Goal: Task Accomplishment & Management: Use online tool/utility

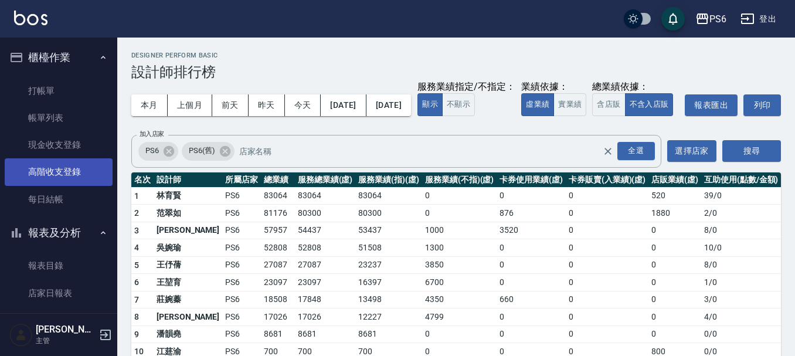
click at [46, 172] on link "高階收支登錄" at bounding box center [59, 171] width 108 height 27
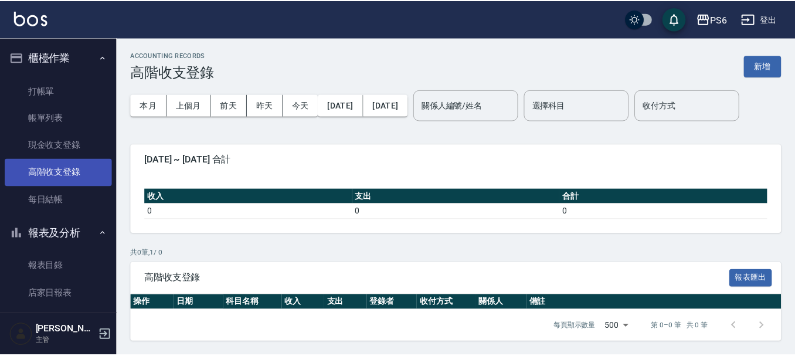
scroll to position [59, 0]
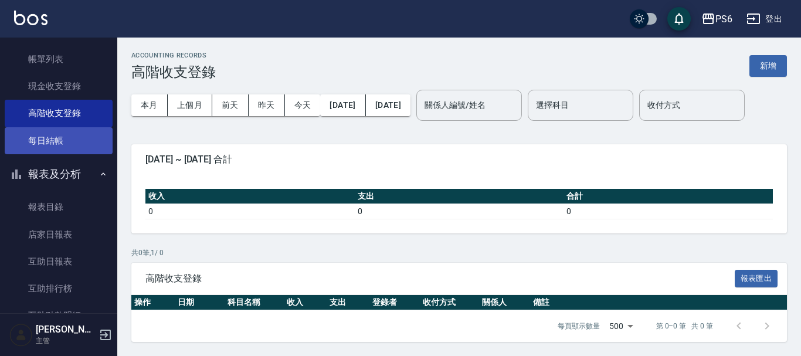
click at [59, 140] on link "每日結帳" at bounding box center [59, 140] width 108 height 27
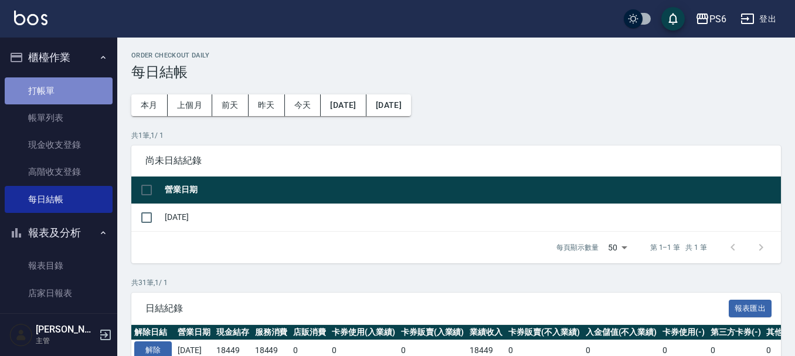
click at [74, 94] on link "打帳單" at bounding box center [59, 90] width 108 height 27
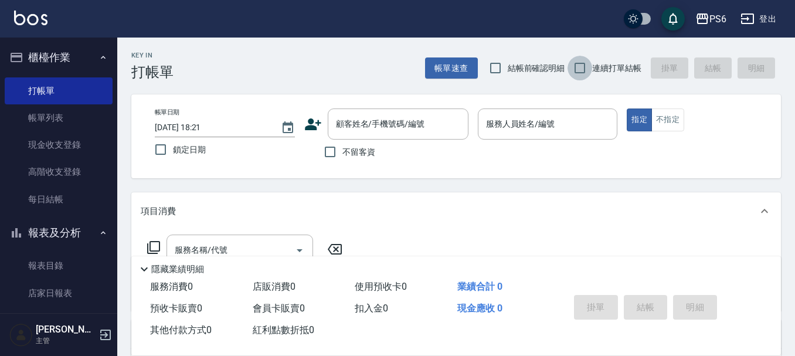
click at [585, 78] on input "連續打單結帳" at bounding box center [580, 68] width 25 height 25
checkbox input "true"
drag, startPoint x: 330, startPoint y: 157, endPoint x: 512, endPoint y: 127, distance: 184.3
click at [335, 155] on input "不留客資" at bounding box center [330, 152] width 25 height 25
checkbox input "true"
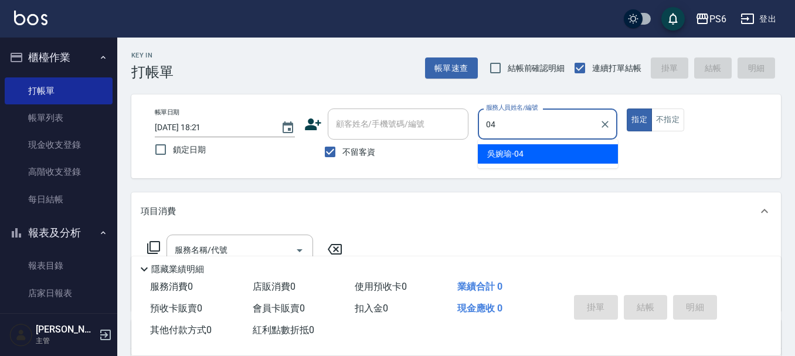
type input "[PERSON_NAME]-04"
type button "true"
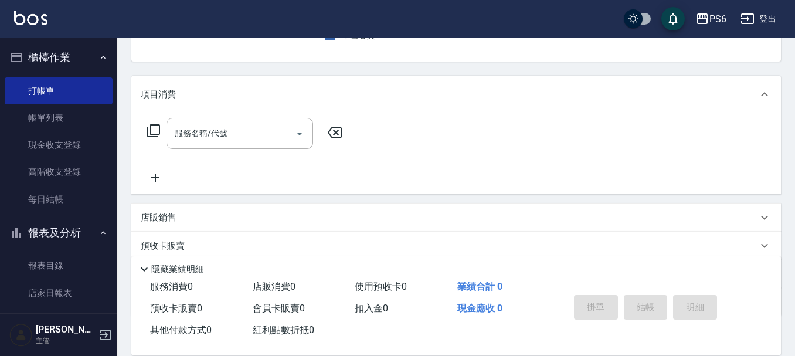
scroll to position [117, 0]
click at [284, 135] on input "服務名稱/代號" at bounding box center [231, 133] width 118 height 21
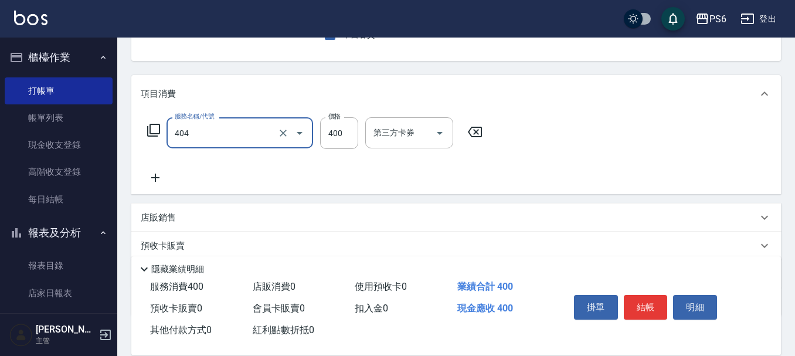
type input "B級剪髮(404)"
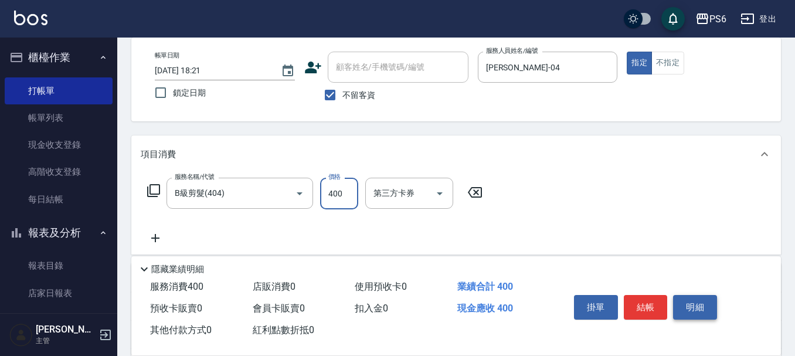
scroll to position [0, 0]
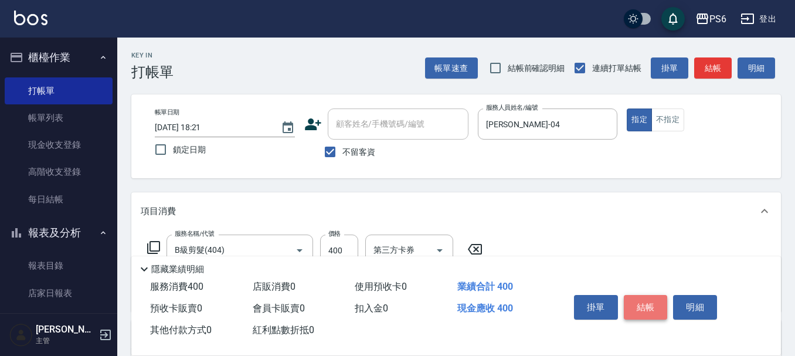
click at [657, 304] on button "結帳" at bounding box center [646, 307] width 44 height 25
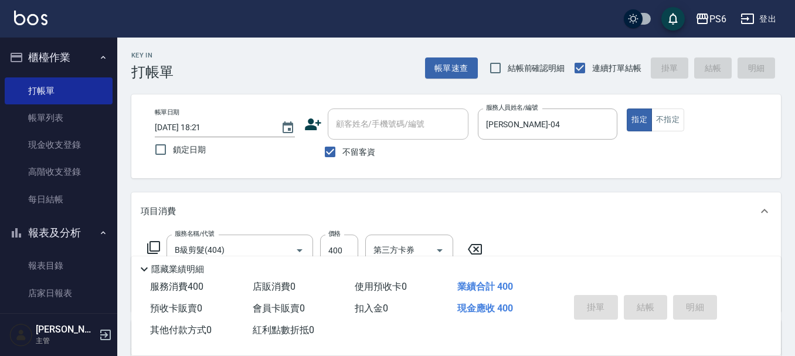
type input "[DATE] 18:22"
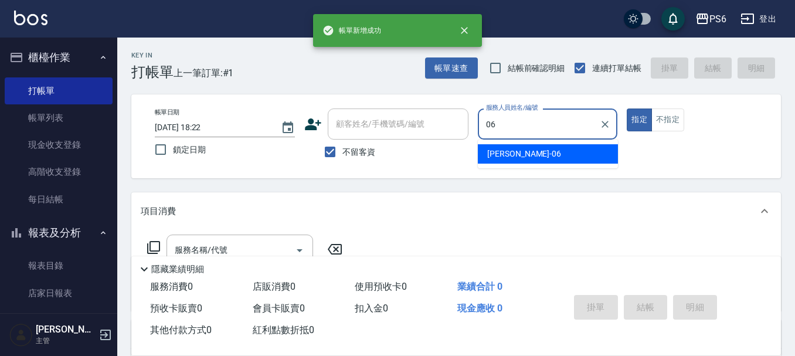
type input "[PERSON_NAME]-06"
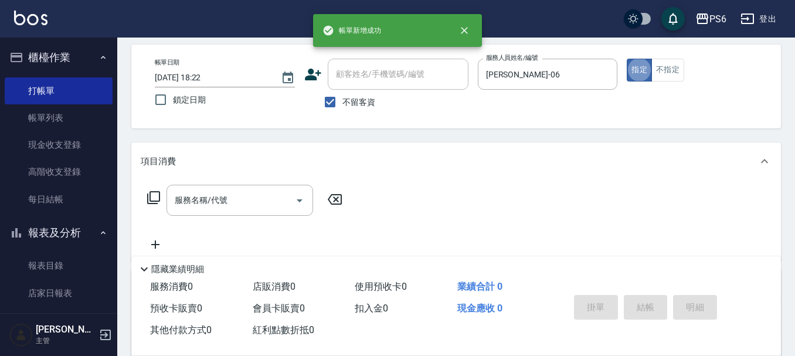
scroll to position [117, 0]
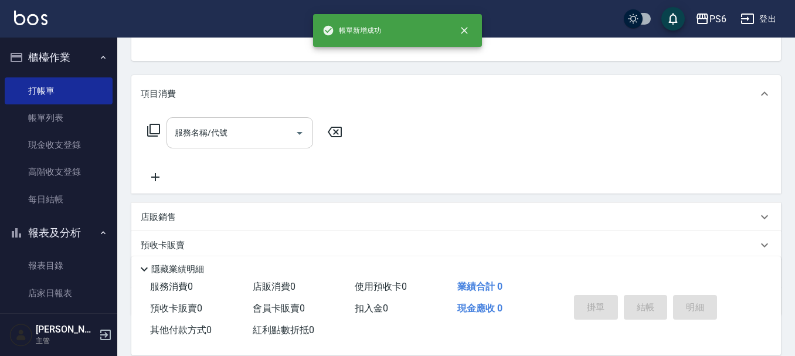
click at [236, 134] on input "服務名稱/代號" at bounding box center [231, 133] width 118 height 21
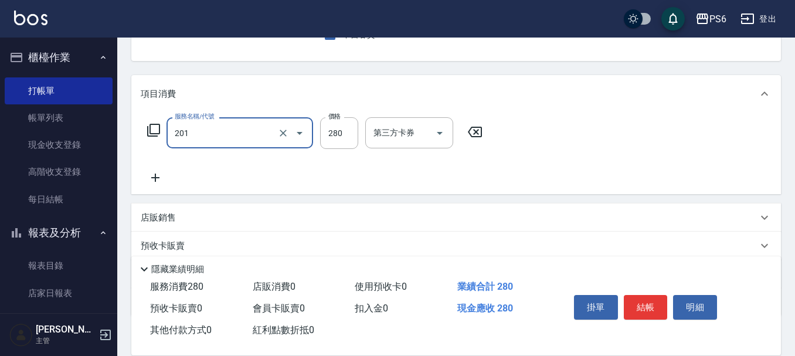
type input "一般洗髮(201)"
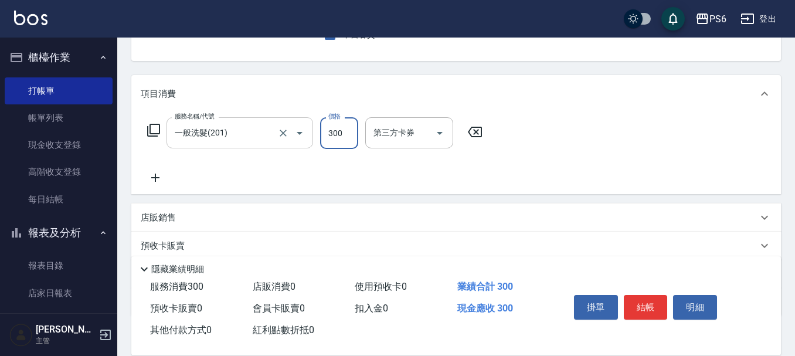
type input "300"
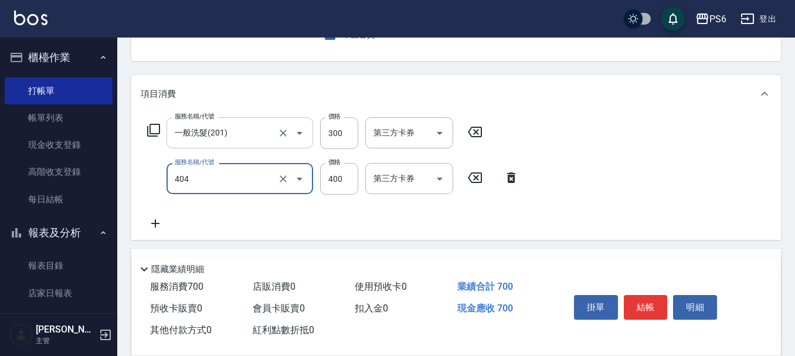
type input "B級剪髮(404)"
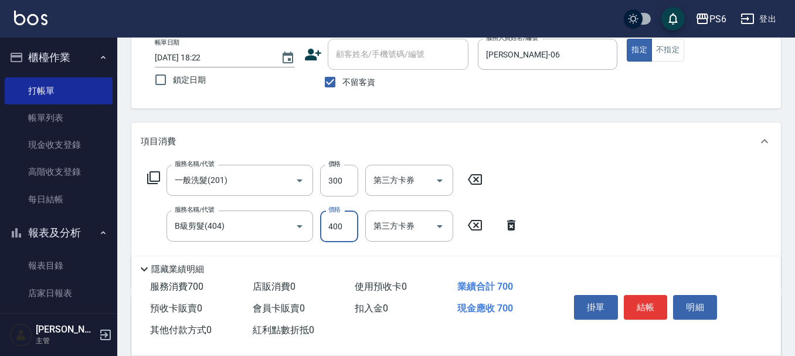
scroll to position [0, 0]
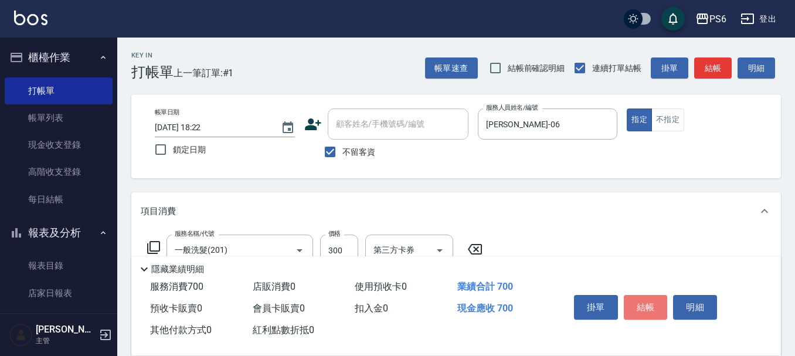
click at [649, 300] on button "結帳" at bounding box center [646, 307] width 44 height 25
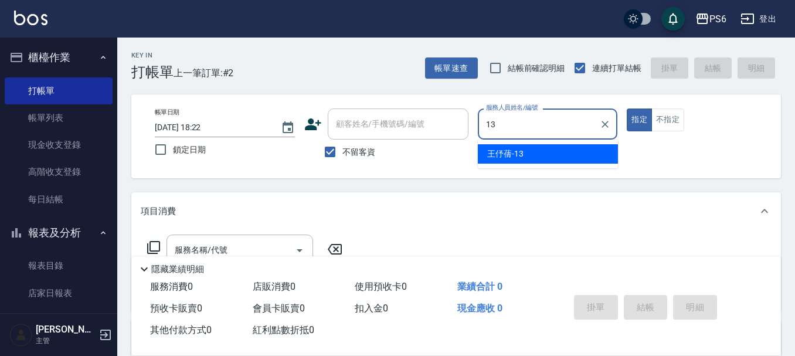
type input "[PERSON_NAME]-13"
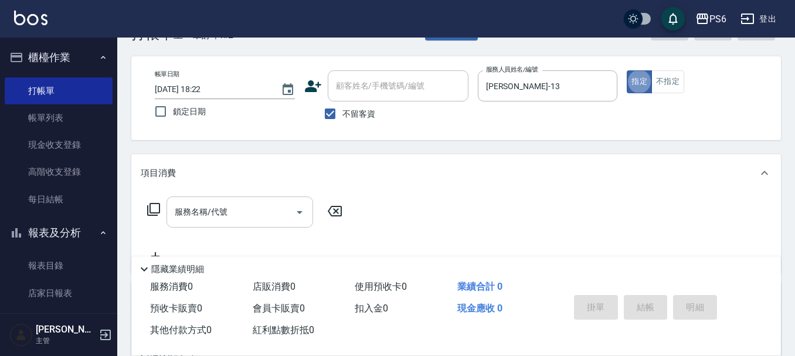
scroll to position [59, 0]
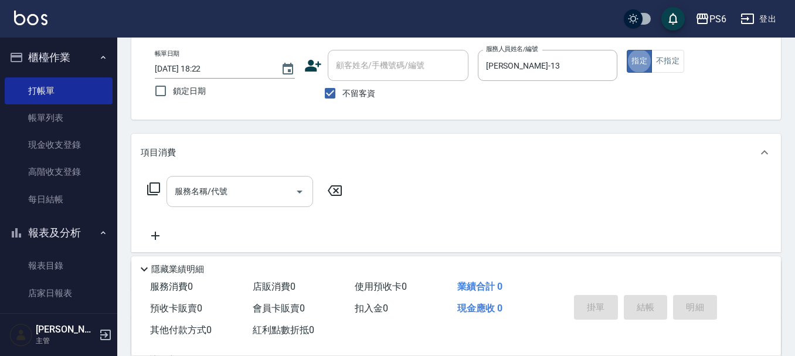
click at [265, 191] on input "服務名稱/代號" at bounding box center [231, 191] width 118 height 21
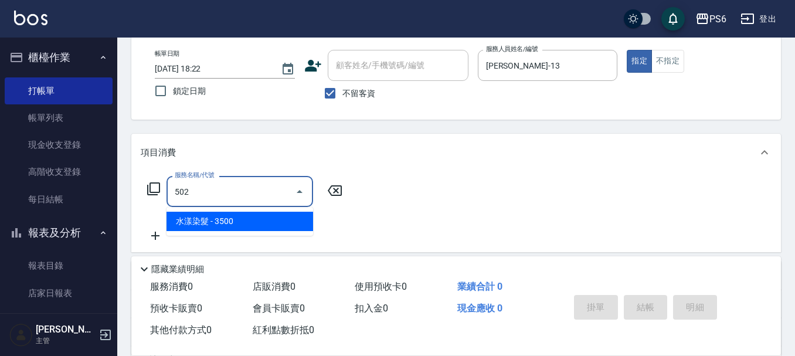
type input "水漾染髮(502)"
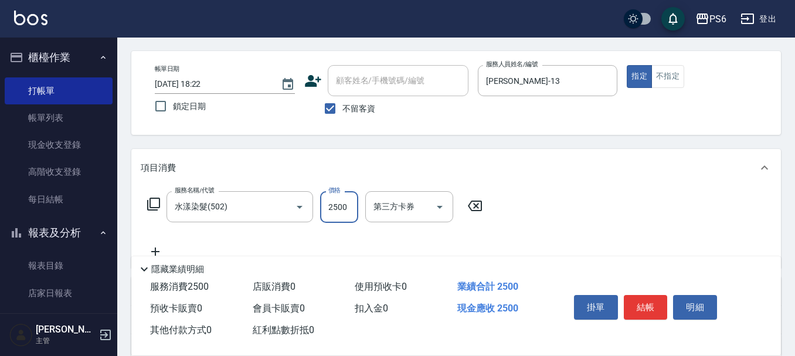
scroll to position [0, 0]
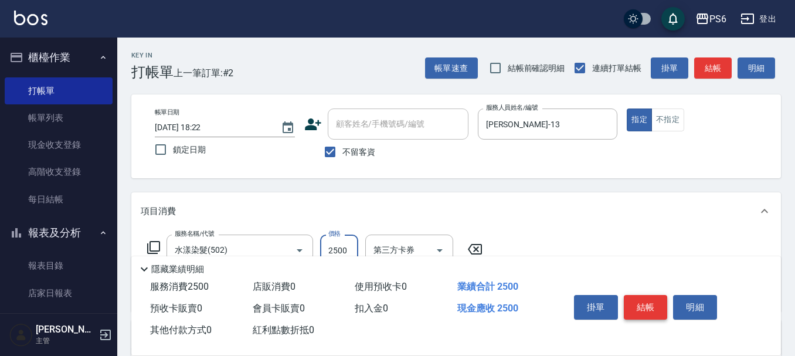
type input "2500"
click at [645, 308] on button "結帳" at bounding box center [646, 307] width 44 height 25
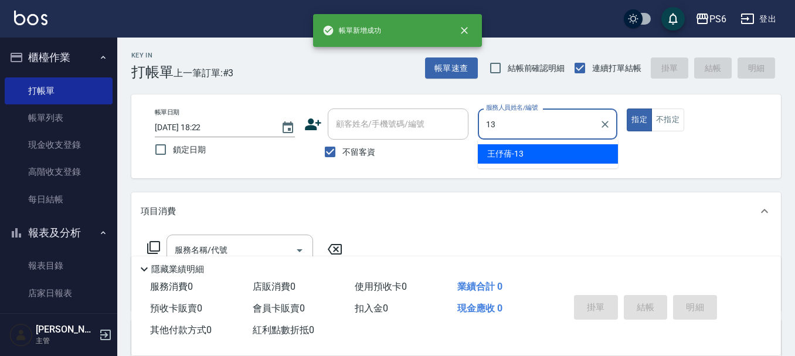
type input "[PERSON_NAME]-13"
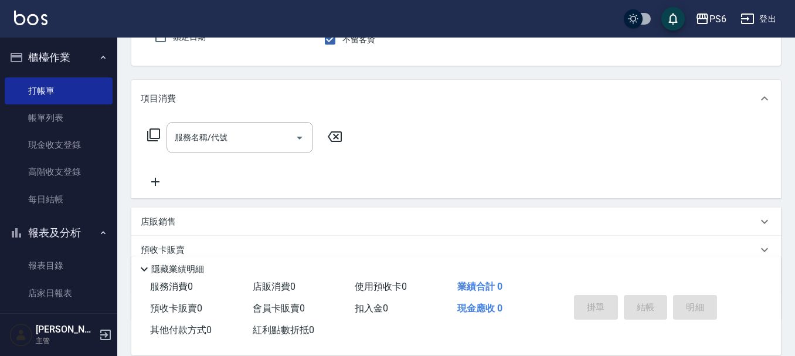
scroll to position [117, 0]
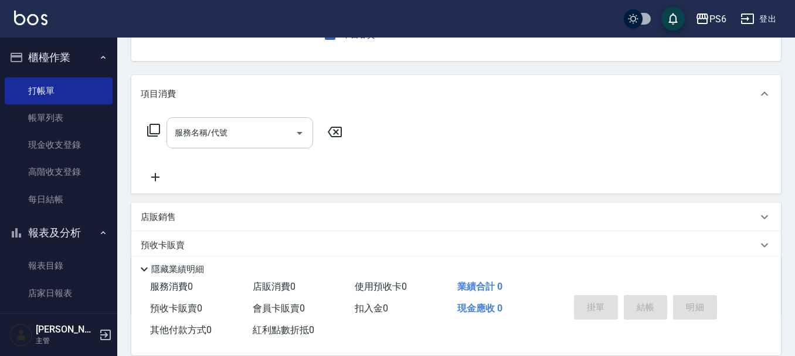
click at [246, 143] on input "服務名稱/代號" at bounding box center [231, 133] width 118 height 21
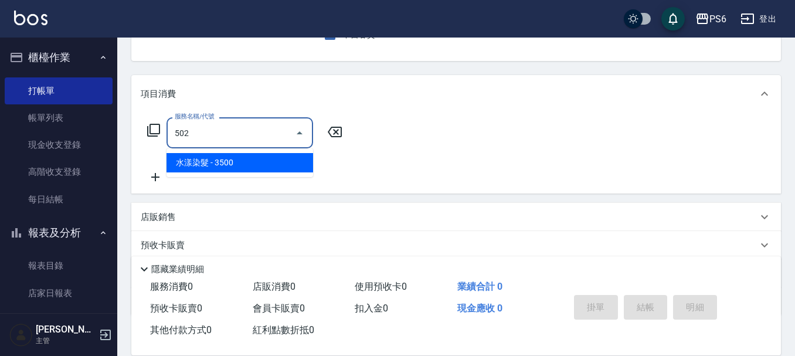
type input "水漾染髮(502)"
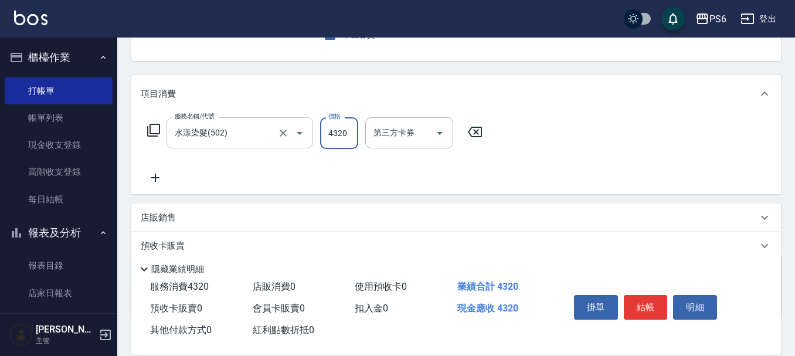
type input "4320"
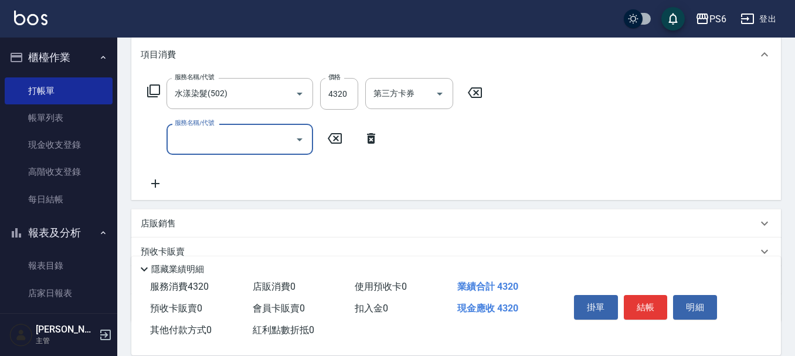
scroll to position [176, 0]
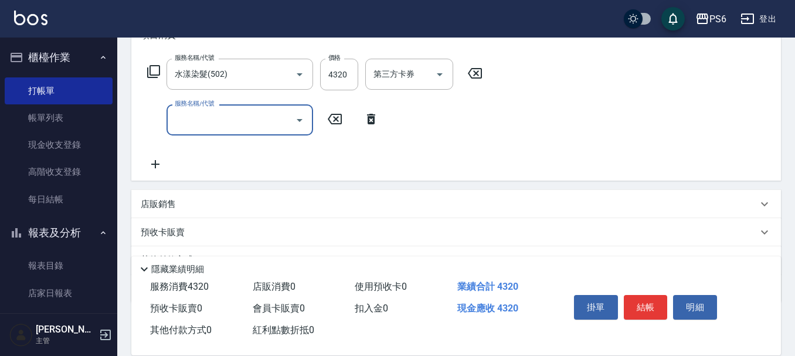
click at [238, 124] on input "服務名稱/代號" at bounding box center [231, 120] width 118 height 21
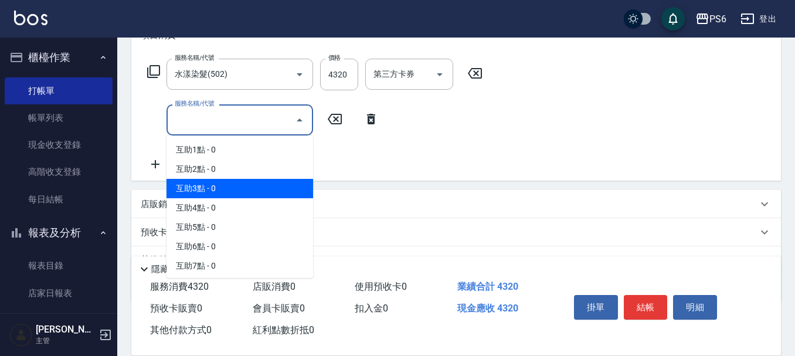
click at [232, 191] on span "互助3點 - 0" at bounding box center [240, 188] width 147 height 19
type input "互助3點(3)"
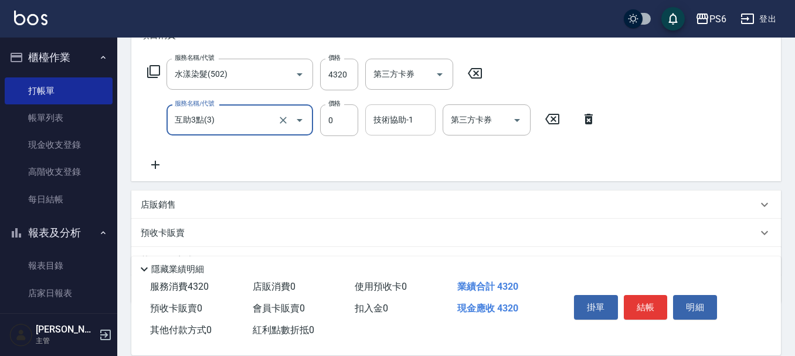
click at [393, 130] on input "技術協助-1" at bounding box center [401, 120] width 60 height 21
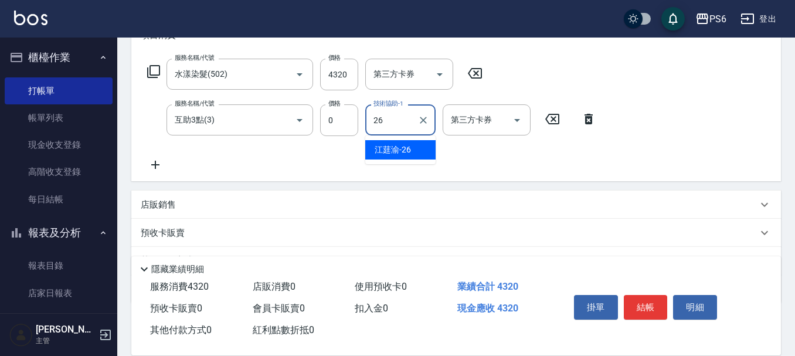
type input "[PERSON_NAME]-26"
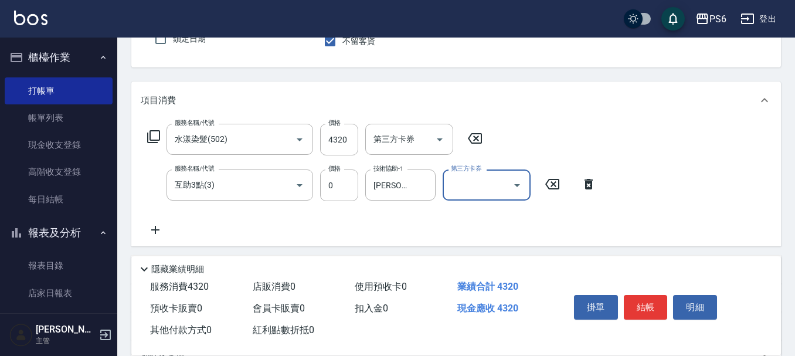
scroll to position [0, 0]
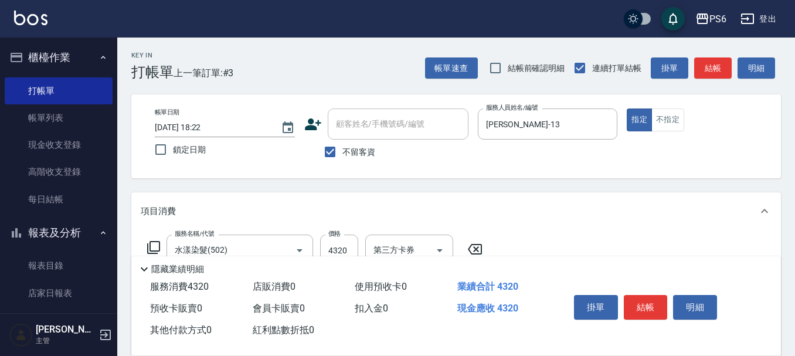
click at [652, 301] on button "結帳" at bounding box center [646, 307] width 44 height 25
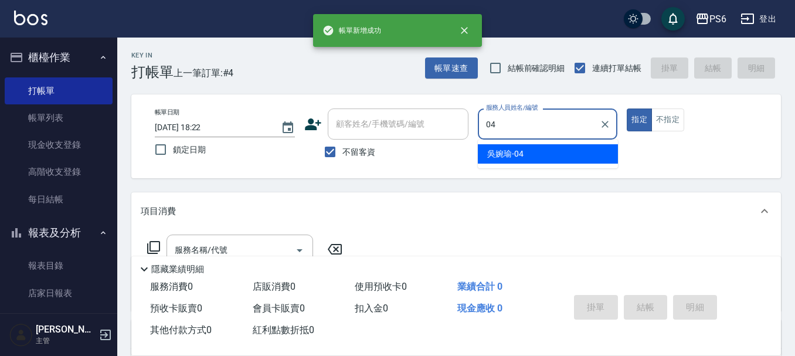
type input "[PERSON_NAME]-04"
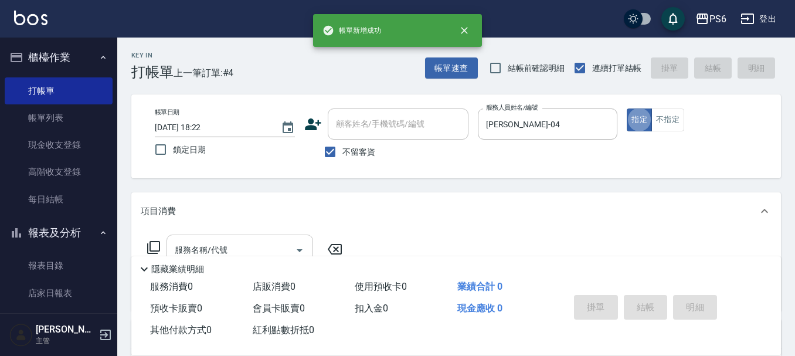
scroll to position [59, 0]
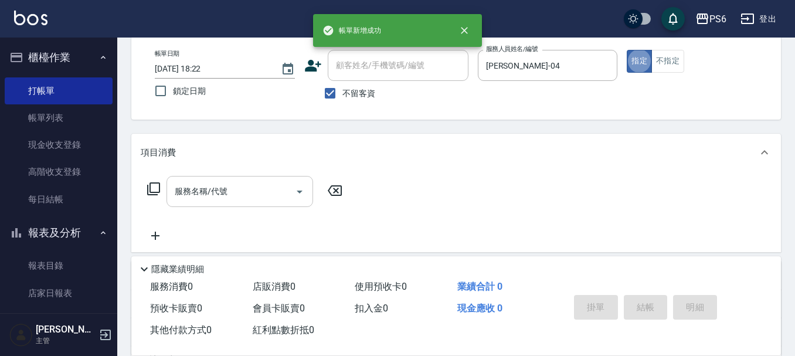
click at [211, 191] on input "服務名稱/代號" at bounding box center [231, 191] width 118 height 21
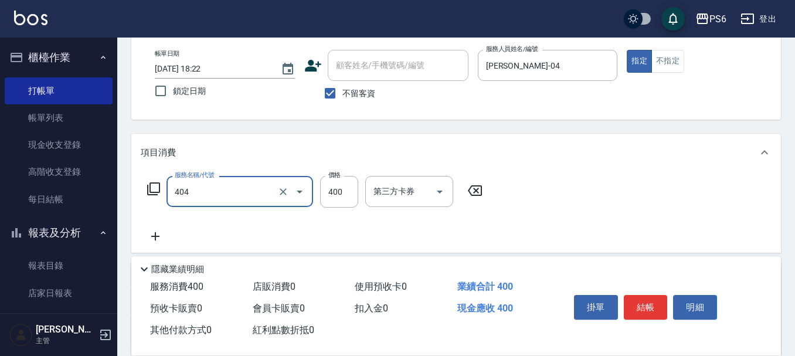
type input "B級剪髮(404)"
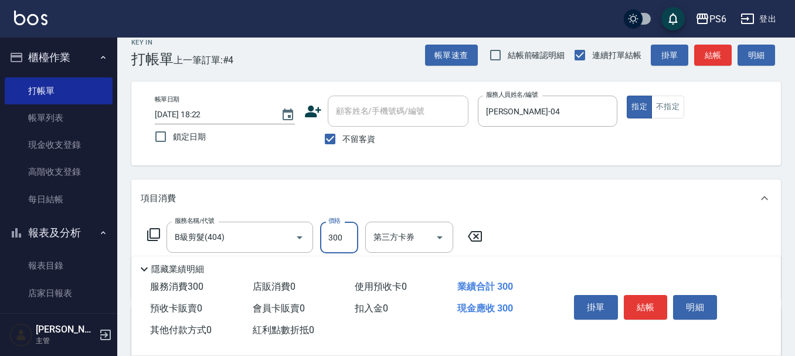
scroll to position [0, 0]
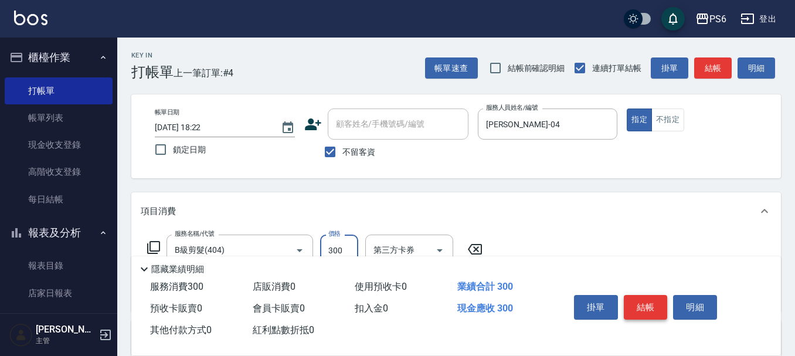
type input "300"
click at [647, 306] on button "結帳" at bounding box center [646, 307] width 44 height 25
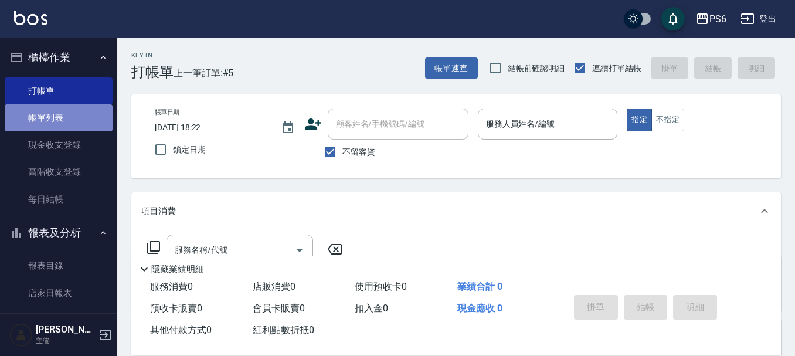
click at [58, 126] on link "帳單列表" at bounding box center [59, 117] width 108 height 27
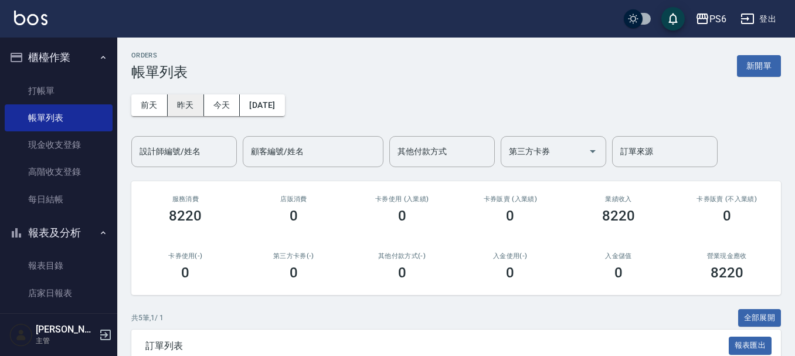
drag, startPoint x: 192, startPoint y: 105, endPoint x: 192, endPoint y: 127, distance: 22.3
click at [192, 106] on button "昨天" at bounding box center [186, 105] width 36 height 22
click at [754, 74] on button "新開單" at bounding box center [759, 66] width 44 height 22
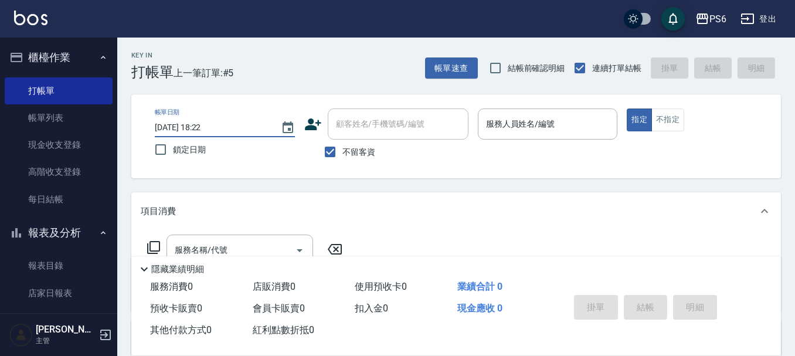
click at [223, 127] on input "[DATE] 18:22" at bounding box center [212, 127] width 114 height 19
click at [293, 130] on icon "Choose date, selected date is 2025-09-21" at bounding box center [288, 128] width 14 height 14
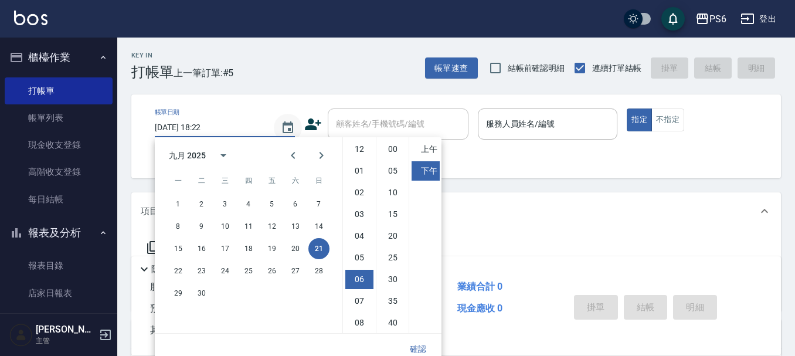
scroll to position [66, 0]
click at [296, 249] on button "20" at bounding box center [295, 248] width 21 height 21
type input "[DATE] 18:22"
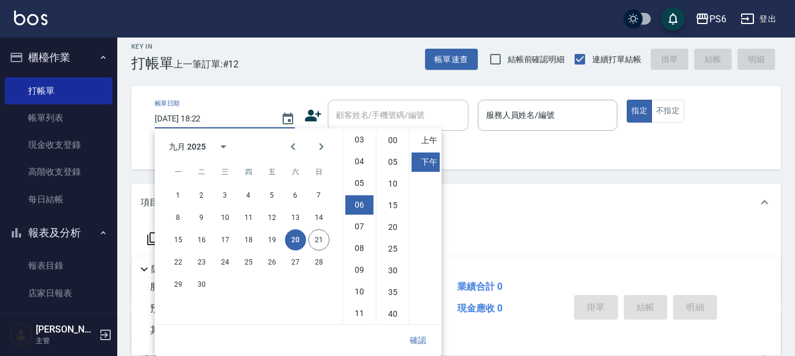
click at [420, 335] on button "確認" at bounding box center [418, 341] width 38 height 22
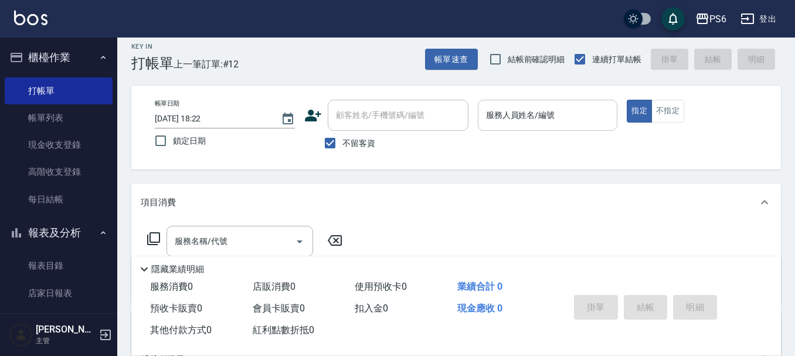
click at [504, 123] on input "服務人員姓名/編號" at bounding box center [548, 115] width 130 height 21
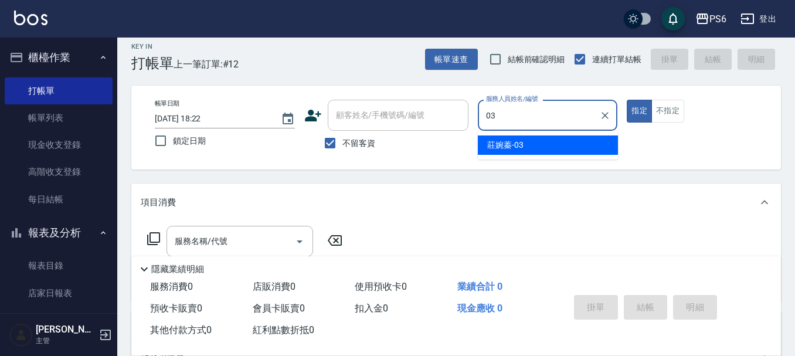
type input "莊婉蓁-03"
type button "true"
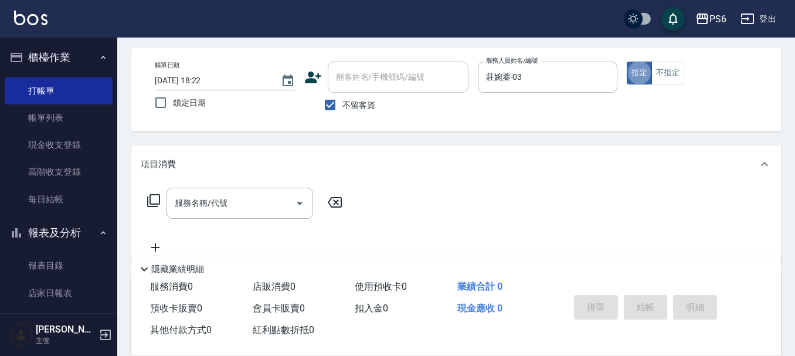
scroll to position [67, 0]
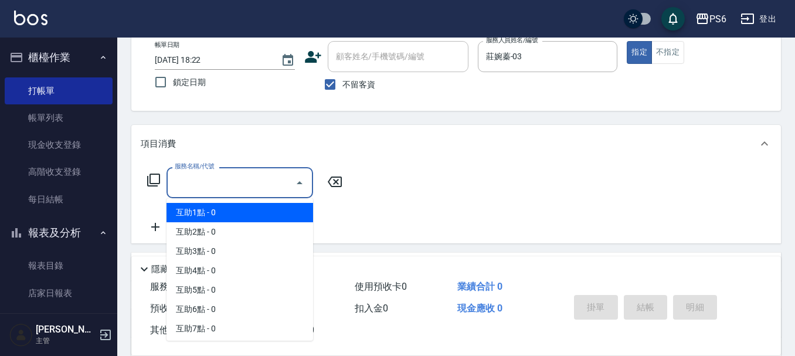
click at [199, 183] on input "服務名稱/代號" at bounding box center [231, 182] width 118 height 21
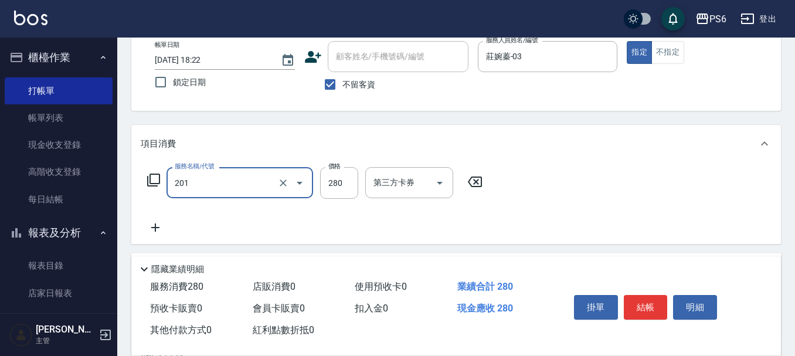
type input "一般洗髮(201)"
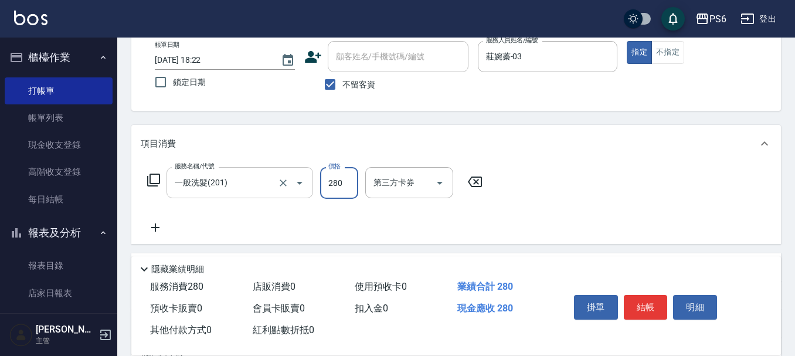
click at [202, 183] on input "一般洗髮(201)" at bounding box center [223, 182] width 103 height 21
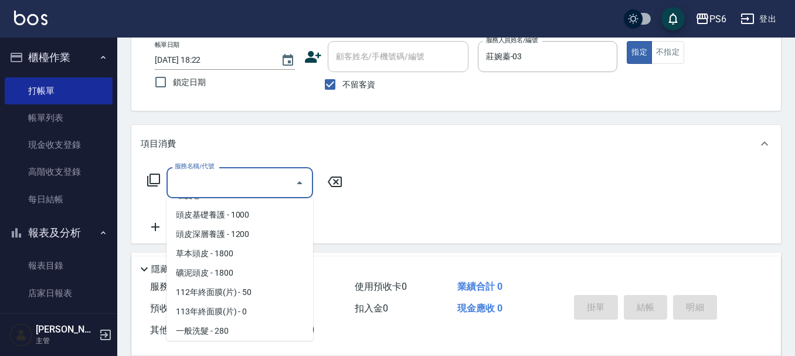
scroll to position [0, 0]
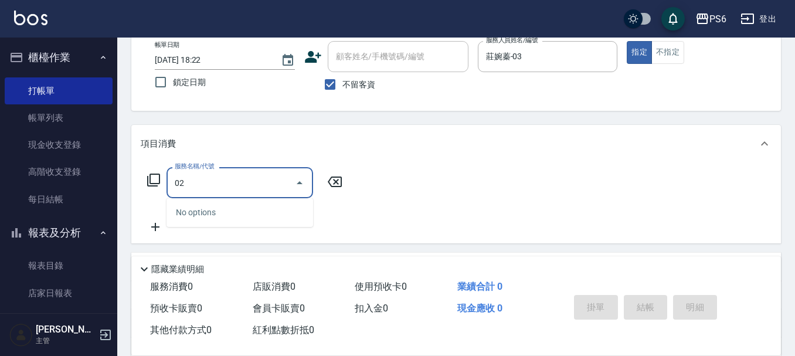
type input "0"
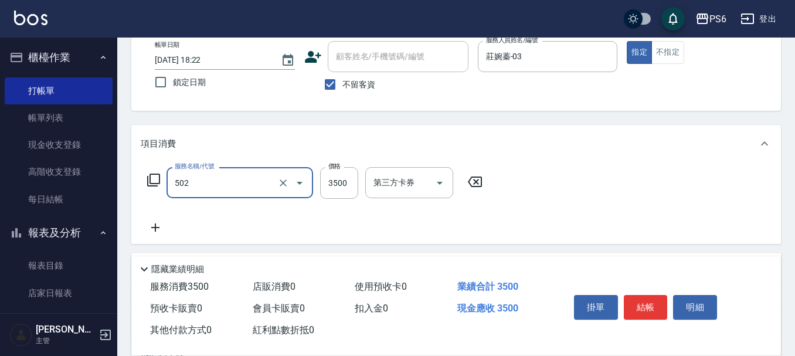
type input "水漾染髮(502)"
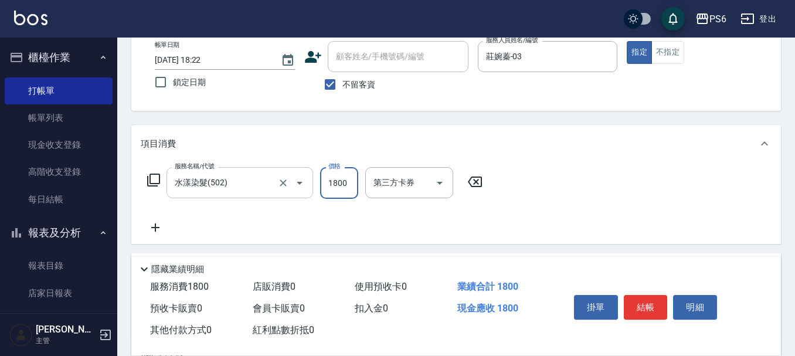
type input "1800"
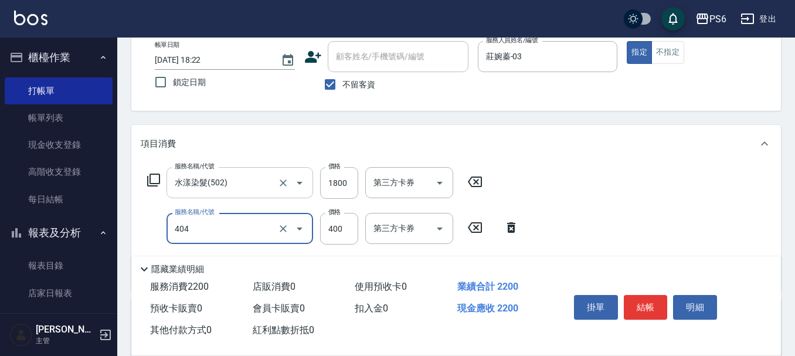
type input "B級剪髮(404)"
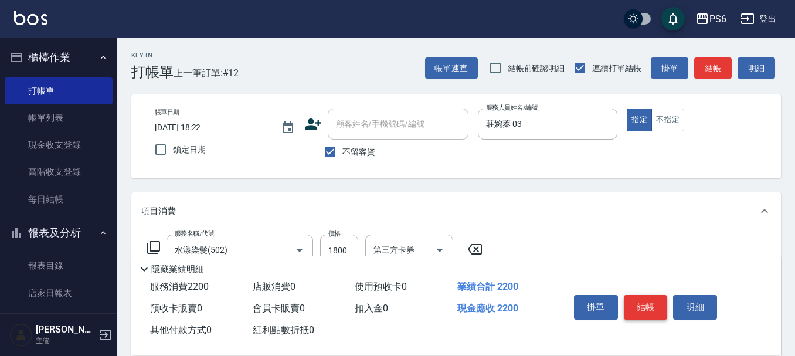
click at [644, 295] on button "結帳" at bounding box center [646, 307] width 44 height 25
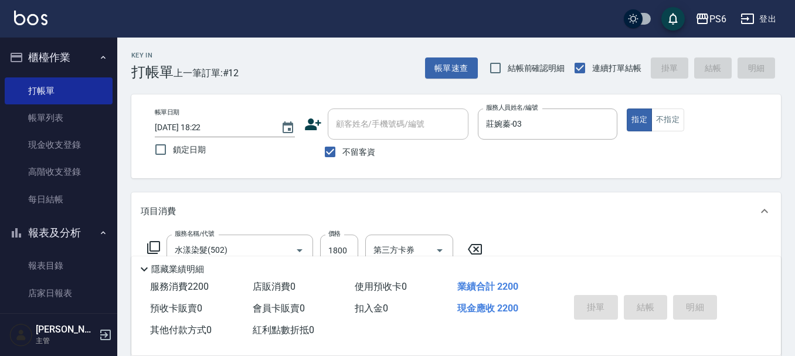
type input "[DATE] 18:23"
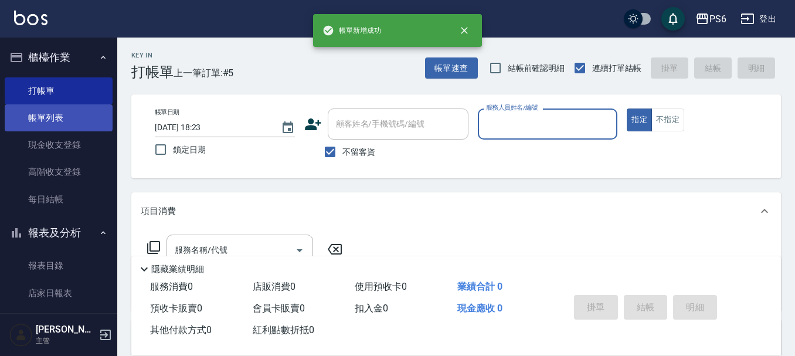
click at [57, 119] on link "帳單列表" at bounding box center [59, 117] width 108 height 27
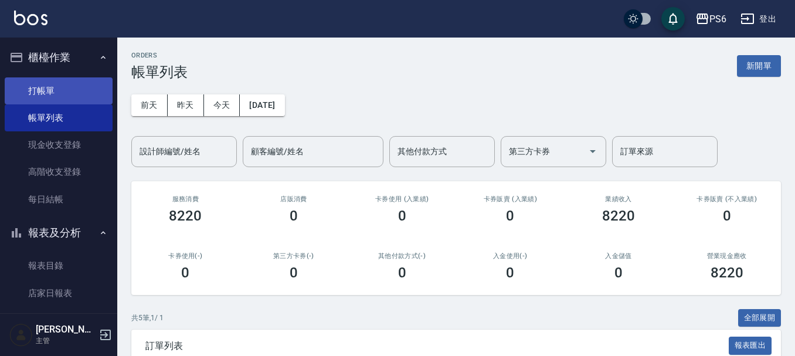
click at [57, 93] on link "打帳單" at bounding box center [59, 90] width 108 height 27
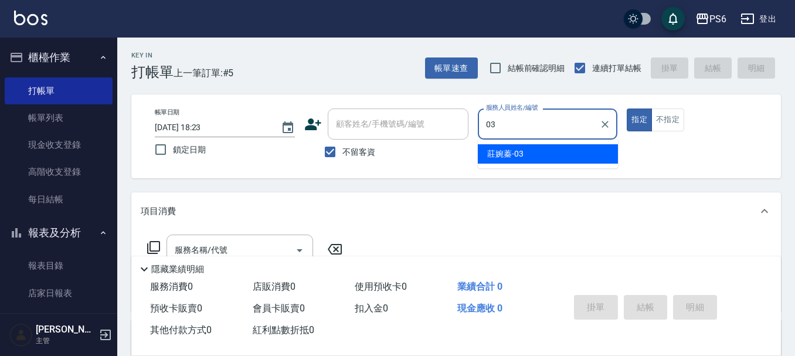
type input "莊婉蓁-03"
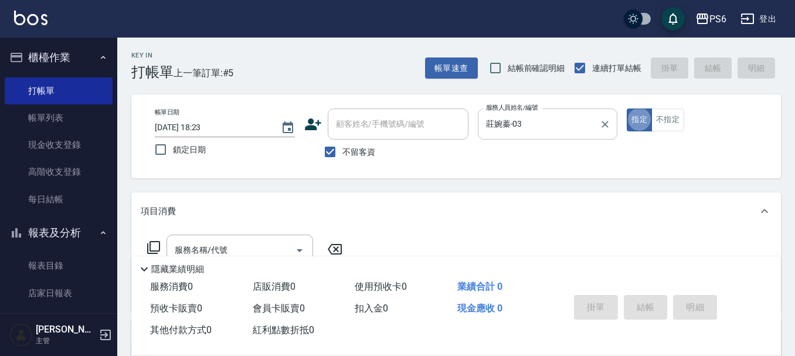
type button "true"
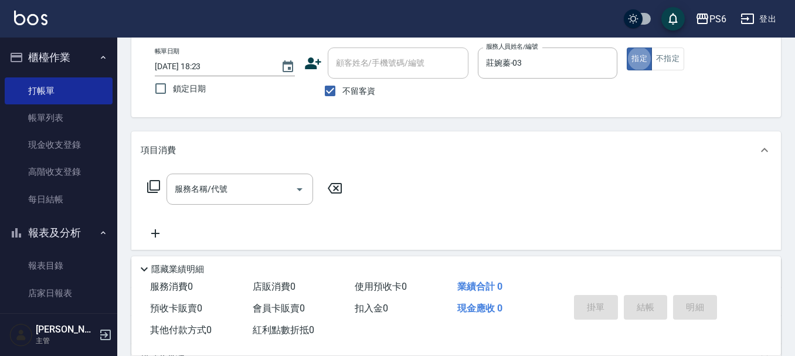
scroll to position [117, 0]
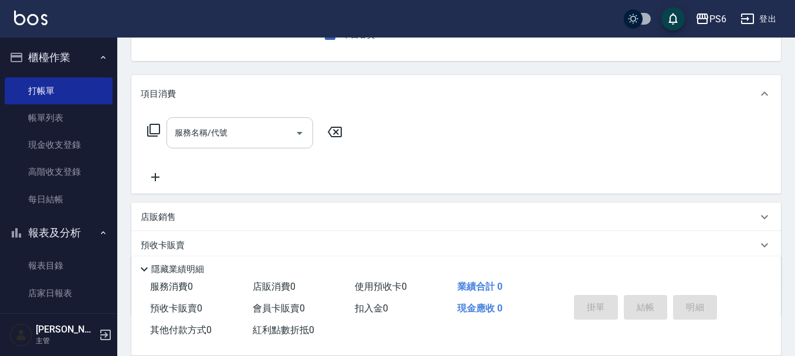
click at [270, 145] on div "服務名稱/代號" at bounding box center [240, 132] width 147 height 31
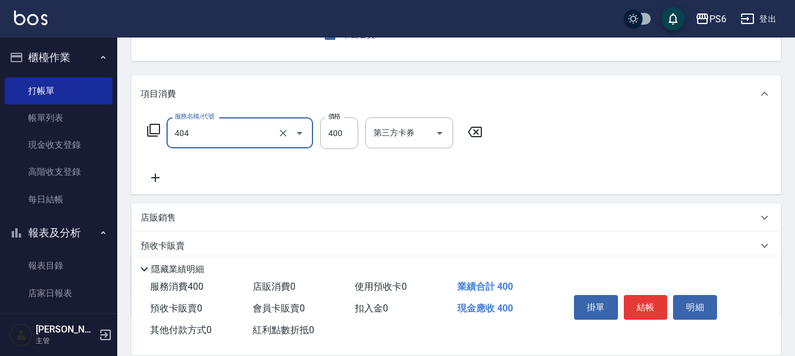
type input "B級剪髮(404)"
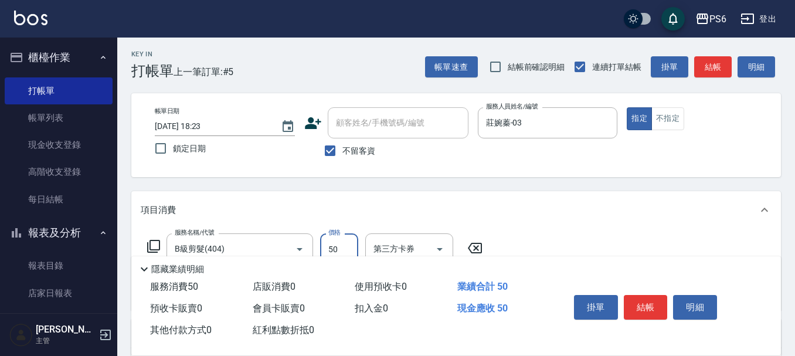
scroll to position [0, 0]
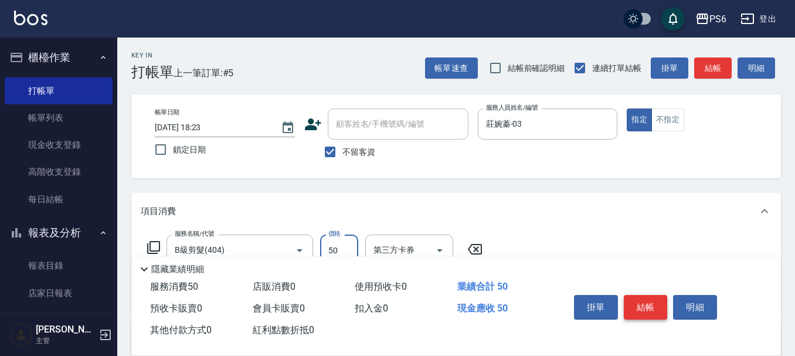
type input "50"
click at [637, 304] on button "結帳" at bounding box center [646, 307] width 44 height 25
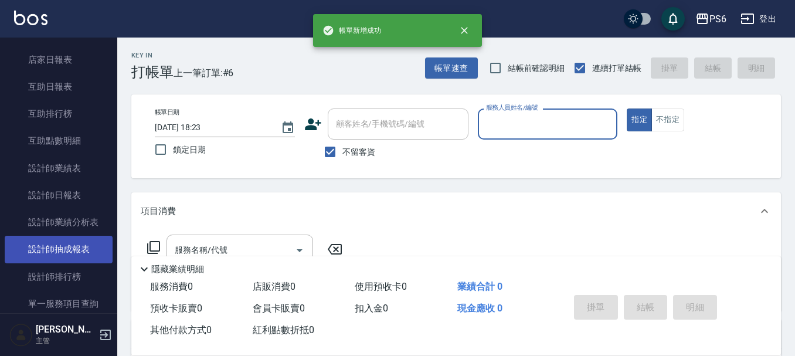
scroll to position [235, 0]
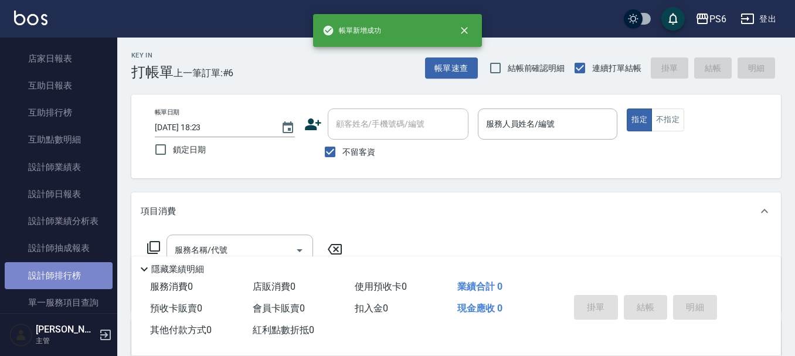
click at [60, 269] on link "設計師排行榜" at bounding box center [59, 275] width 108 height 27
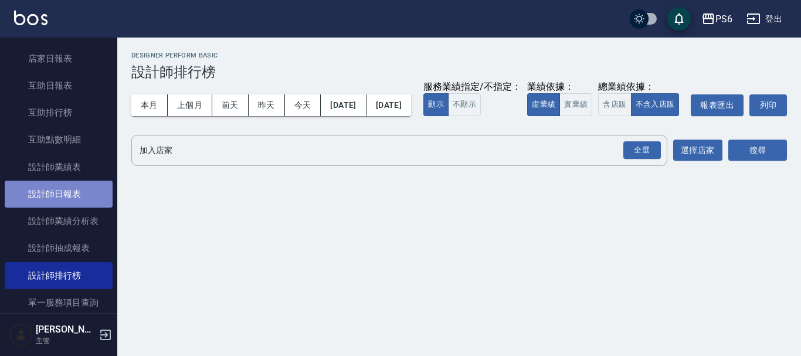
click at [68, 191] on link "設計師日報表" at bounding box center [59, 194] width 108 height 27
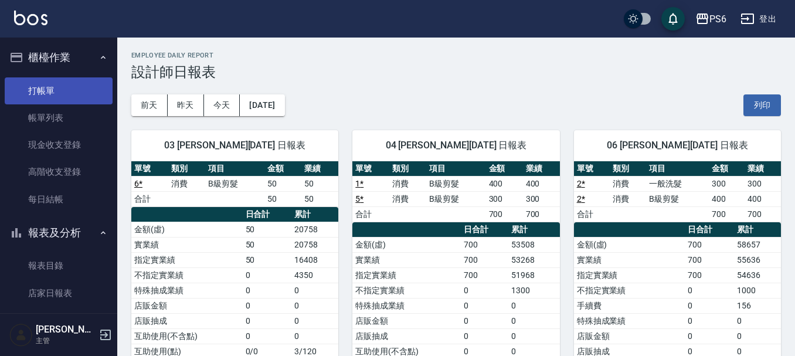
click at [63, 86] on link "打帳單" at bounding box center [59, 90] width 108 height 27
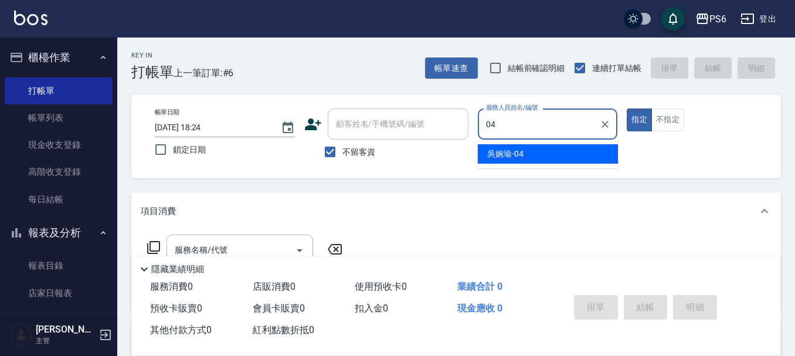
type input "[PERSON_NAME]-04"
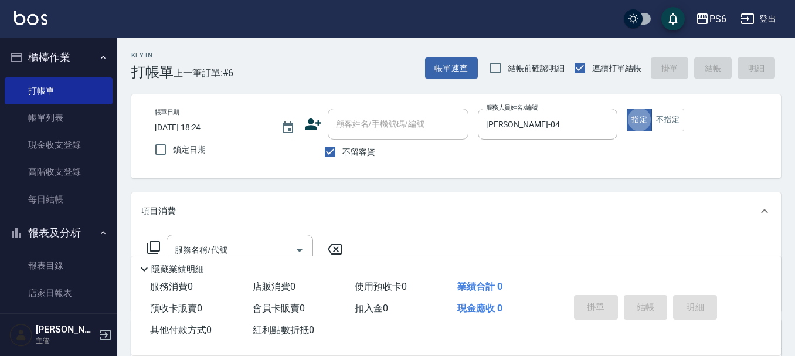
type button "true"
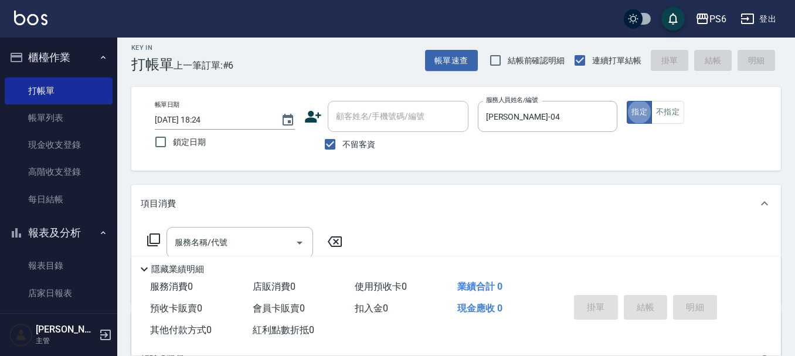
scroll to position [59, 0]
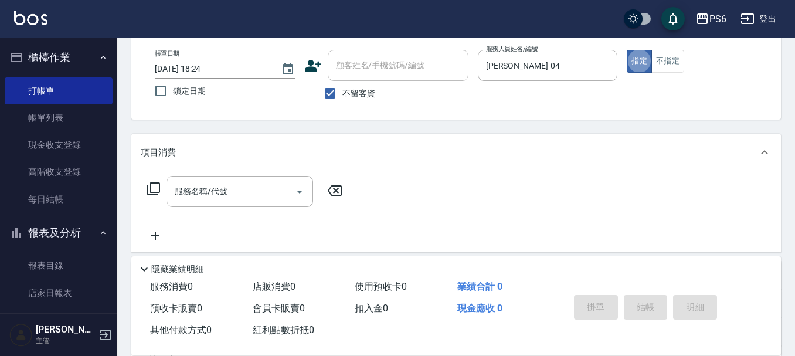
drag, startPoint x: 332, startPoint y: 94, endPoint x: 351, endPoint y: 73, distance: 29.1
click at [334, 90] on input "不留客資" at bounding box center [330, 93] width 25 height 25
checkbox input "false"
click at [356, 68] on div "顧客姓名/手機號碼/編號 顧客姓名/手機號碼/編號" at bounding box center [398, 65] width 141 height 31
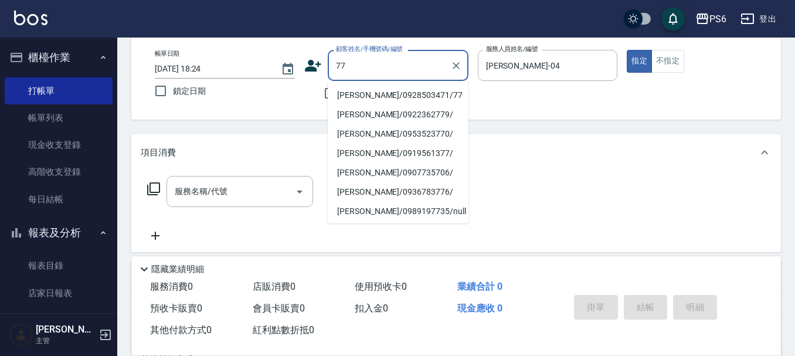
click at [404, 100] on li "[PERSON_NAME]/0928503471/77" at bounding box center [398, 95] width 141 height 19
type input "[PERSON_NAME]/0928503471/77"
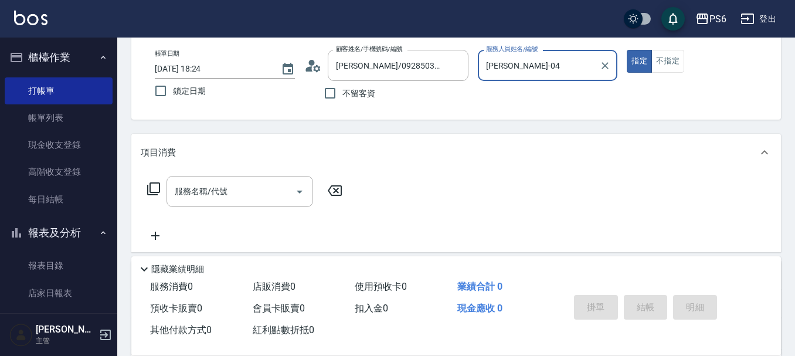
click at [225, 192] on div "服務名稱/代號 服務名稱/代號" at bounding box center [240, 191] width 147 height 31
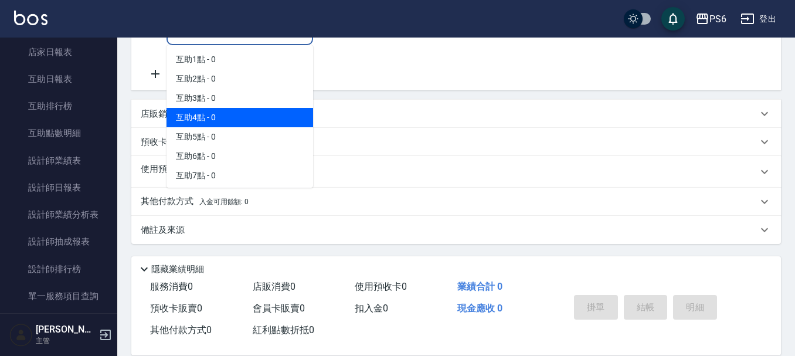
scroll to position [221, 0]
click at [128, 87] on div "Key In 打帳單 上一筆訂單:#6 帳單速查 結帳前確認明細 連續打單結帳 掛單 結帳 明細 帳單日期 [DATE] 18:24 鎖定日期 顧客姓名/手機…" at bounding box center [456, 86] width 678 height 540
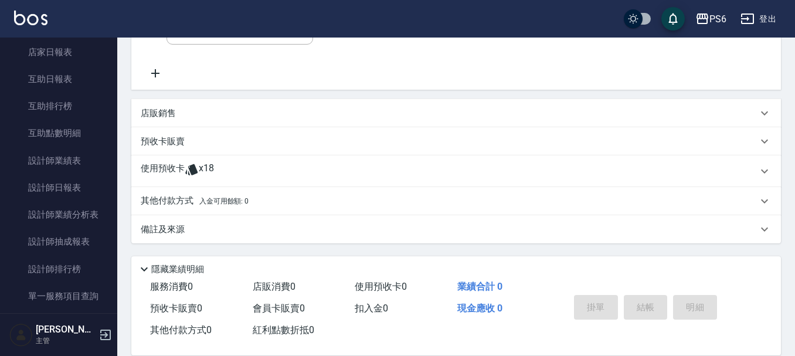
click at [182, 163] on p "使用預收卡" at bounding box center [163, 171] width 44 height 18
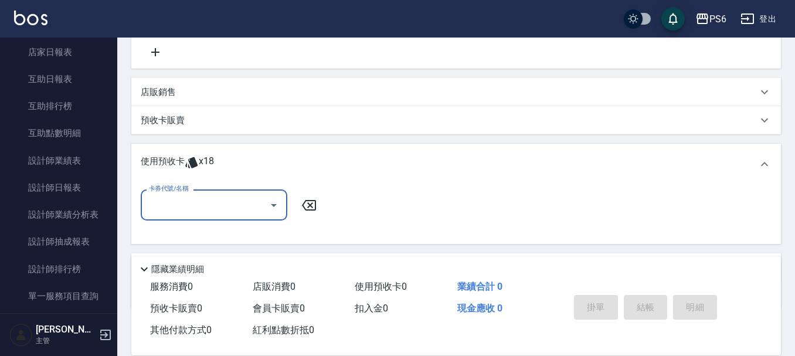
scroll to position [280, 0]
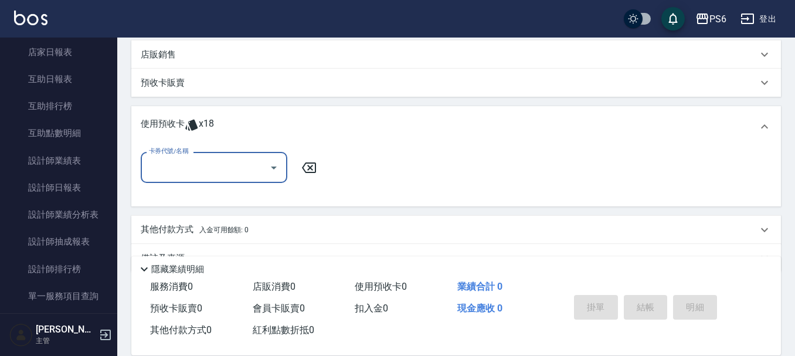
click at [223, 169] on input "卡券代號/名稱" at bounding box center [205, 167] width 118 height 21
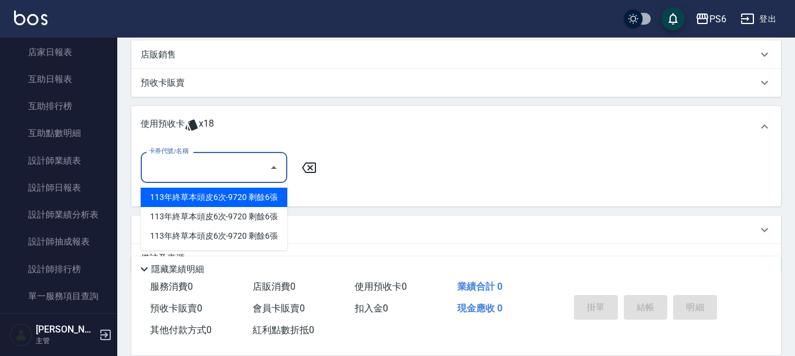
drag, startPoint x: 243, startPoint y: 201, endPoint x: 284, endPoint y: 208, distance: 41.7
click at [243, 201] on div "113年終草本頭皮6次-9720 剩餘6張" at bounding box center [214, 197] width 147 height 19
type input "113年終草本頭皮6次-9720"
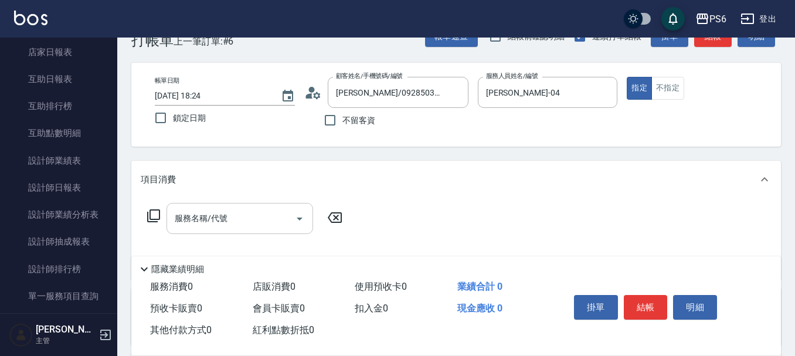
scroll to position [59, 0]
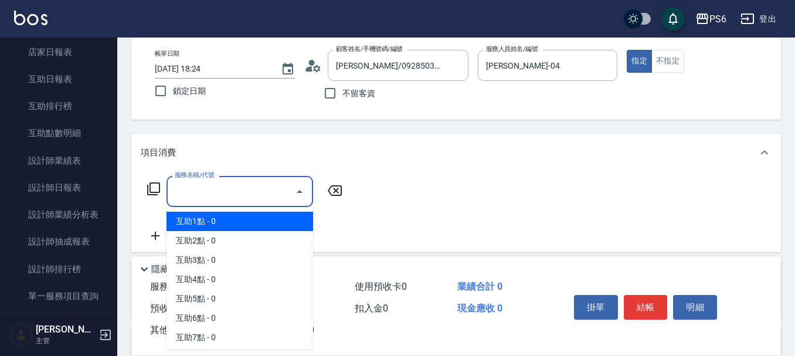
drag, startPoint x: 255, startPoint y: 192, endPoint x: 260, endPoint y: 232, distance: 39.6
click at [255, 193] on input "服務名稱/代號" at bounding box center [231, 191] width 118 height 21
click at [270, 219] on span "互助1點 - 0" at bounding box center [240, 221] width 147 height 19
type input "互助1點(1)"
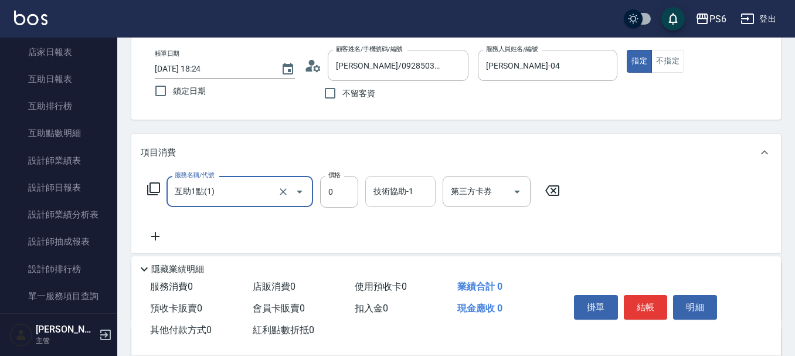
click at [395, 197] on div "技術協助-1 技術協助-1" at bounding box center [400, 191] width 70 height 31
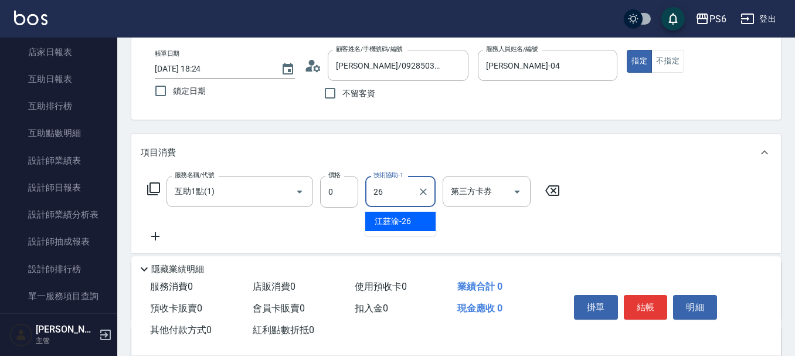
type input "[PERSON_NAME]-26"
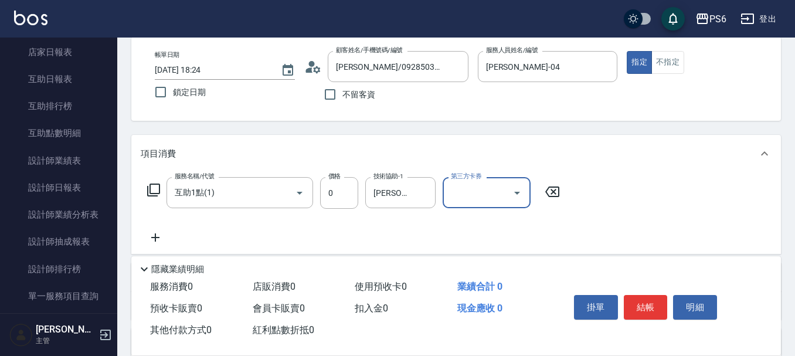
scroll to position [0, 0]
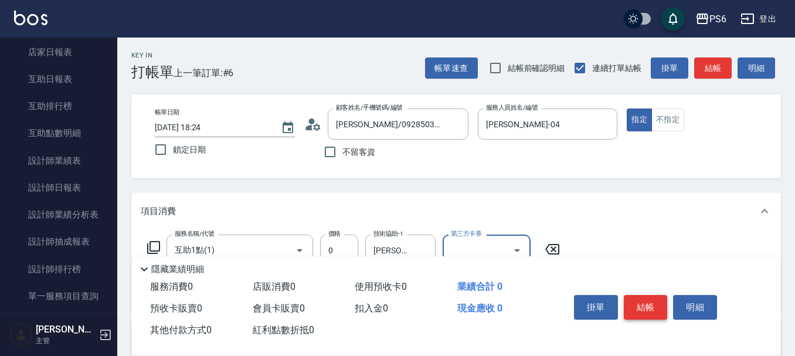
click at [659, 297] on button "結帳" at bounding box center [646, 307] width 44 height 25
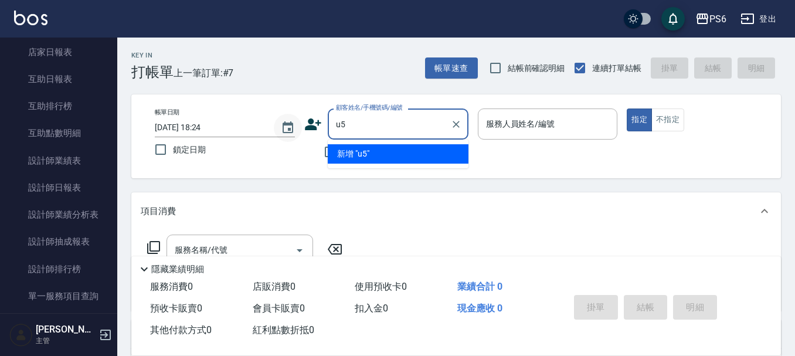
type input "u"
click at [424, 178] on li "[PERSON_NAME]/0953059080/89" at bounding box center [398, 173] width 141 height 19
type input "[PERSON_NAME]/0953059080/89"
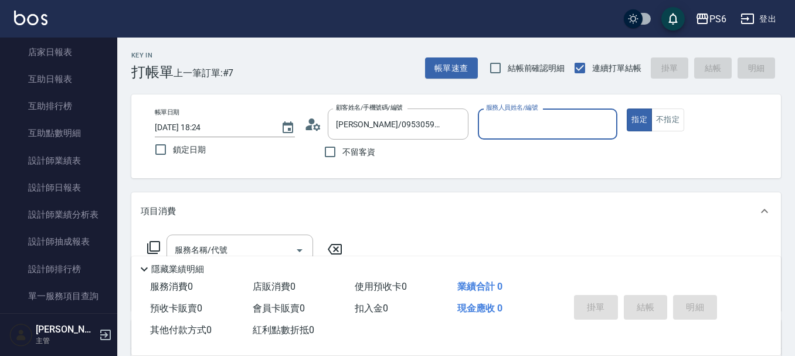
type input "[PERSON_NAME]-04"
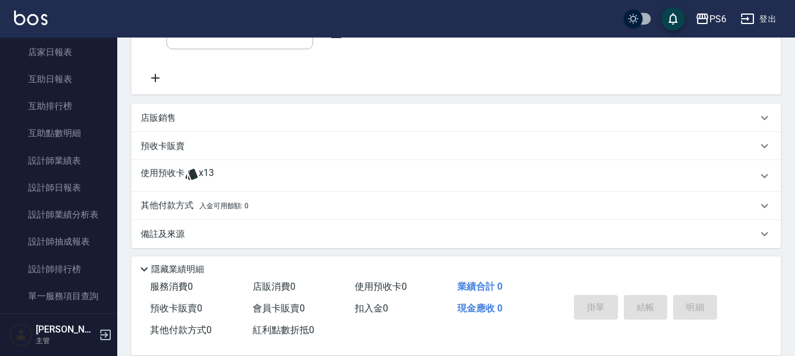
scroll to position [221, 0]
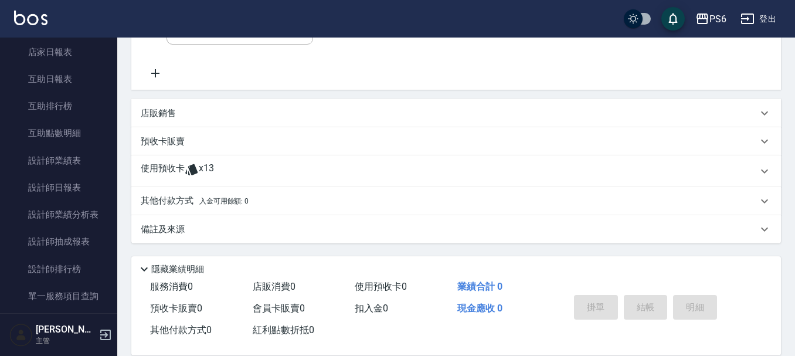
click at [211, 176] on span "x13" at bounding box center [206, 171] width 15 height 18
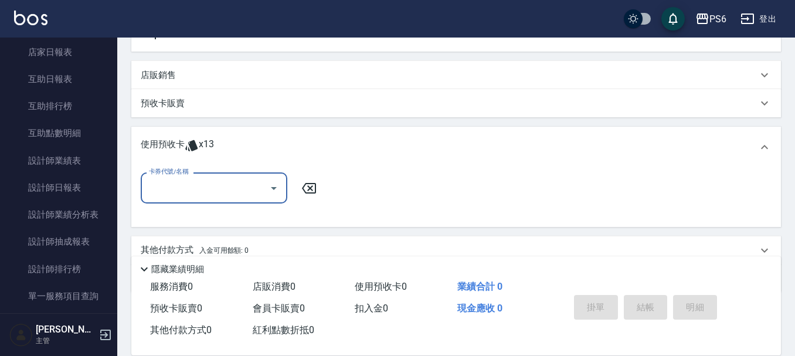
scroll to position [280, 0]
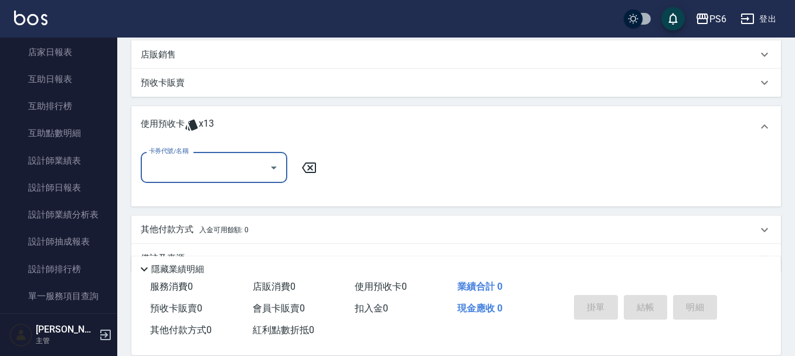
click at [211, 179] on div "卡券代號/名稱" at bounding box center [214, 167] width 147 height 31
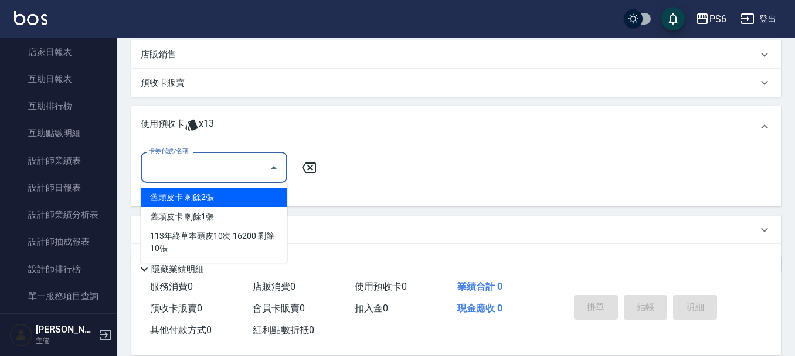
click at [231, 198] on div "舊頭皮卡 剩餘2張" at bounding box center [214, 197] width 147 height 19
type input "舊頭皮卡"
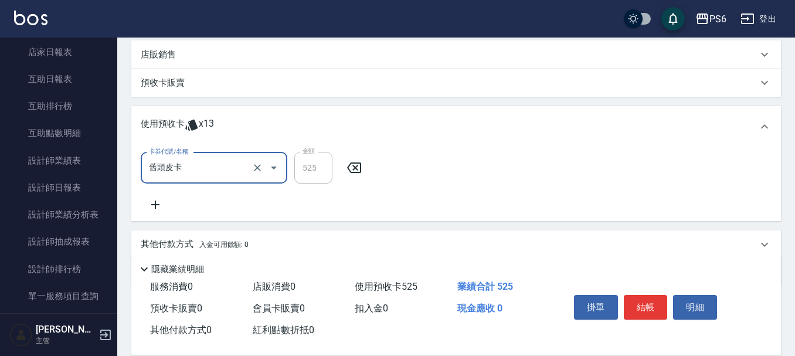
click at [227, 168] on input "舊頭皮卡" at bounding box center [197, 168] width 103 height 21
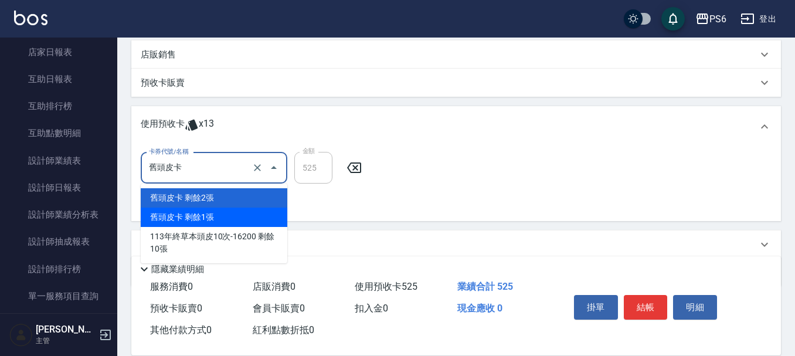
click at [212, 223] on div "舊頭皮卡 剩餘1張" at bounding box center [214, 217] width 147 height 19
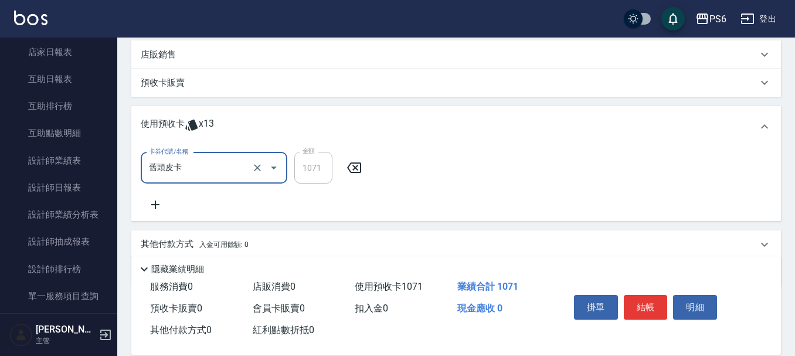
click at [216, 172] on input "舊頭皮卡" at bounding box center [197, 168] width 103 height 21
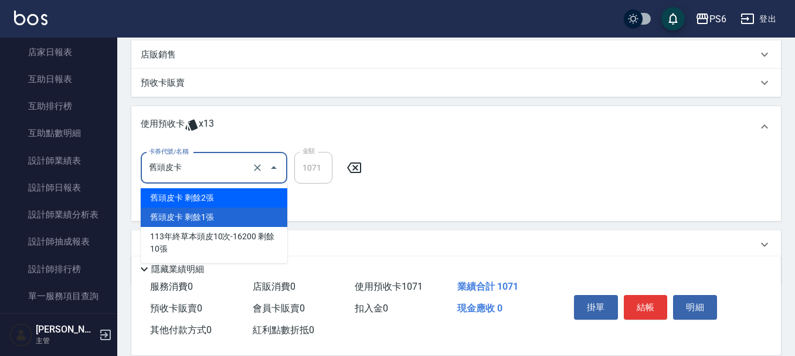
click at [218, 196] on div "舊頭皮卡 剩餘2張" at bounding box center [214, 197] width 147 height 19
type input "525"
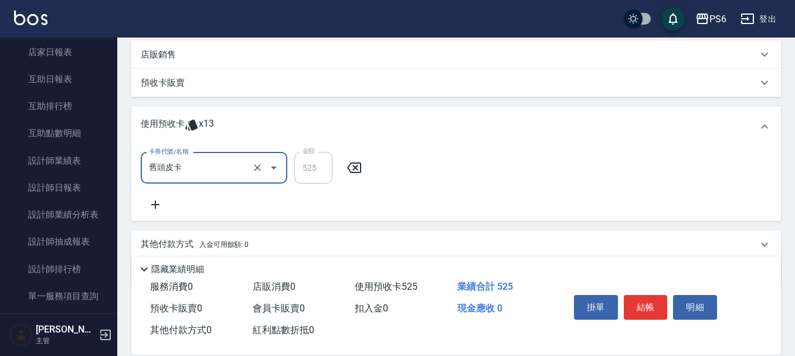
click at [223, 167] on input "舊頭皮卡" at bounding box center [197, 168] width 103 height 21
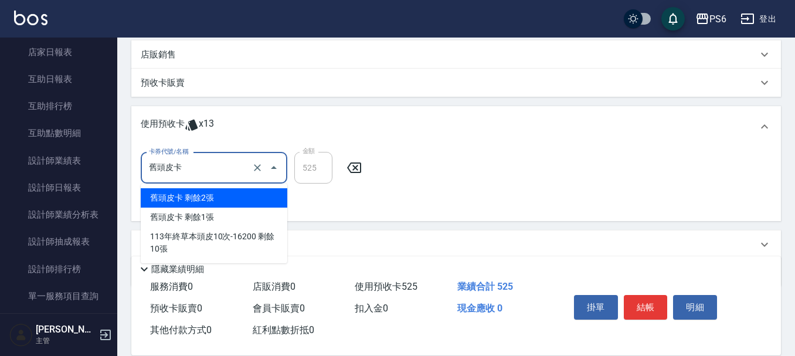
click at [214, 201] on div "舊頭皮卡 剩餘2張" at bounding box center [214, 197] width 147 height 19
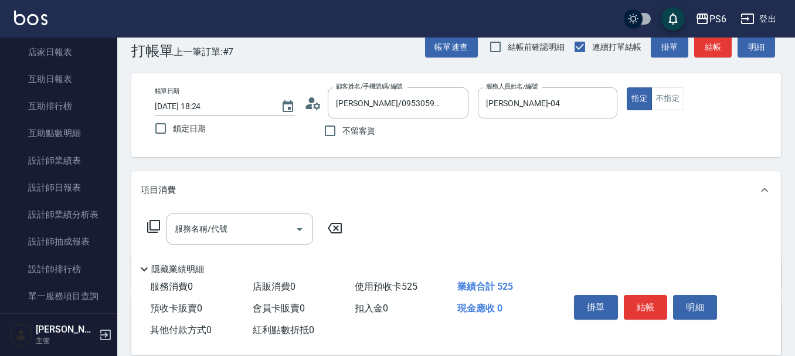
scroll to position [0, 0]
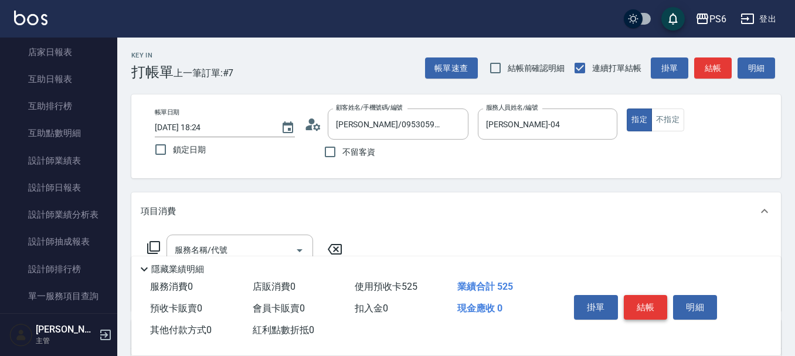
click at [649, 306] on button "結帳" at bounding box center [646, 307] width 44 height 25
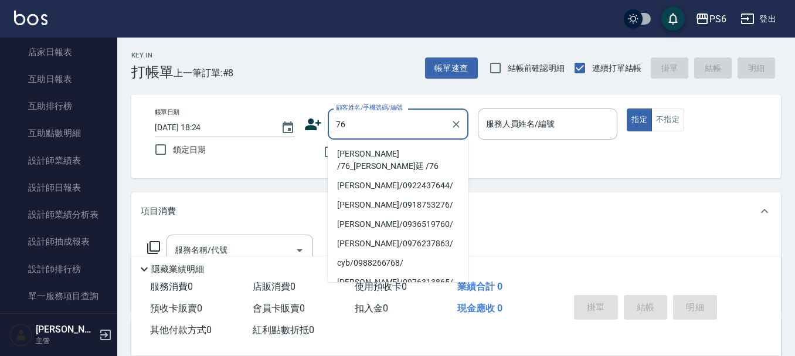
click at [406, 156] on li "[PERSON_NAME] /76_[PERSON_NAME]廷 /76" at bounding box center [398, 160] width 141 height 32
type input "[PERSON_NAME] /76_[PERSON_NAME]廷 /76"
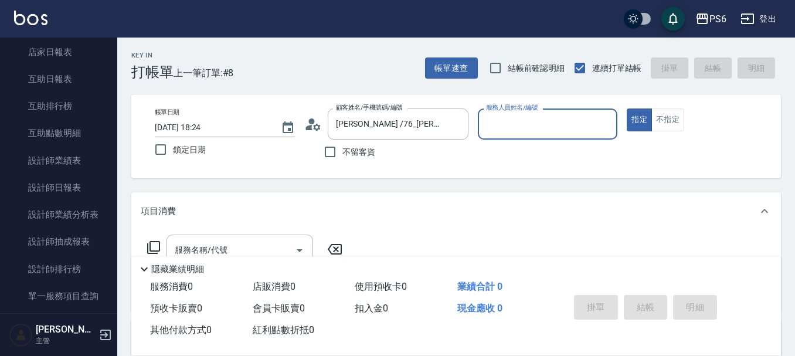
type input "[PERSON_NAME]-04"
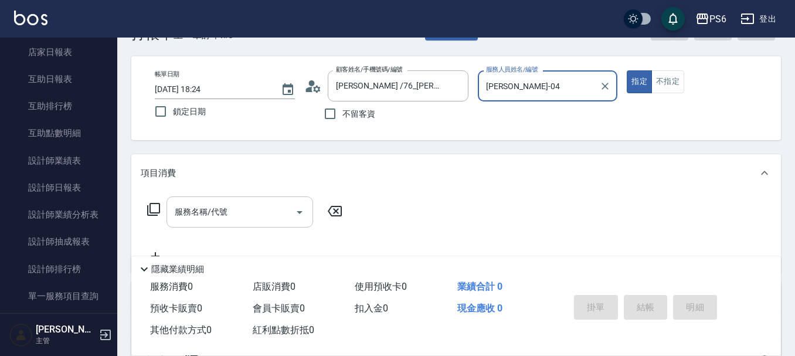
scroll to position [59, 0]
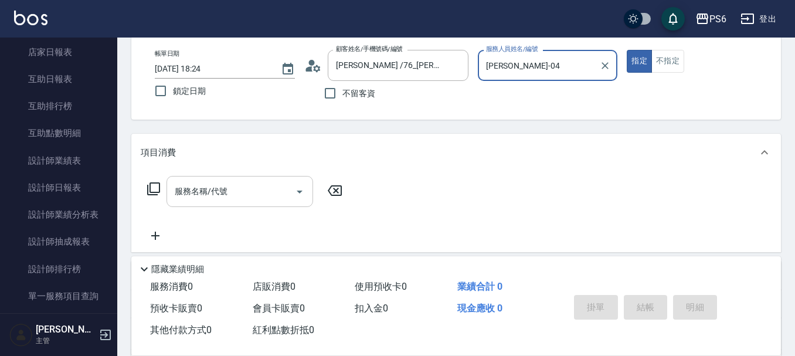
click at [229, 188] on input "服務名稱/代號" at bounding box center [231, 191] width 118 height 21
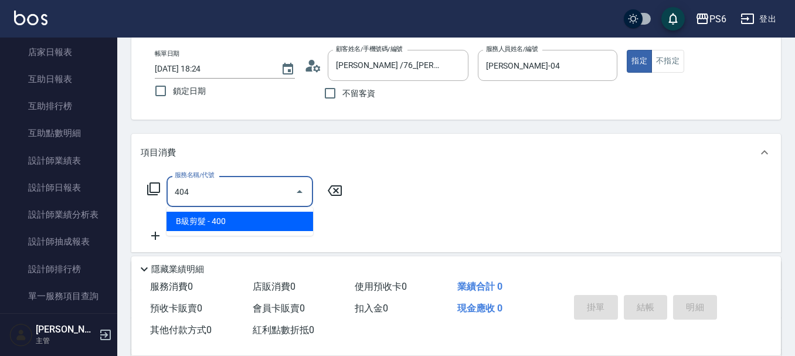
type input "B級剪髮(404)"
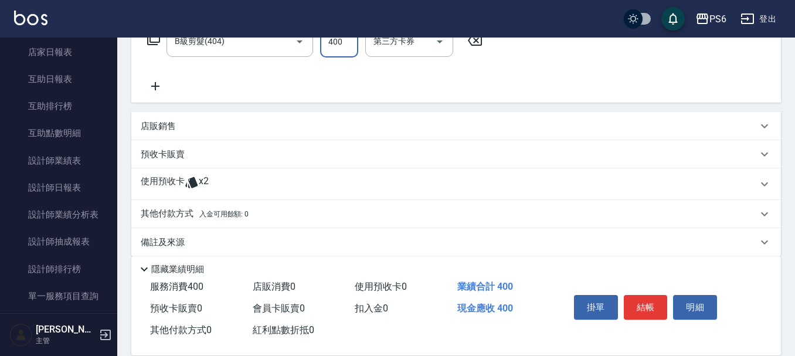
scroll to position [222, 0]
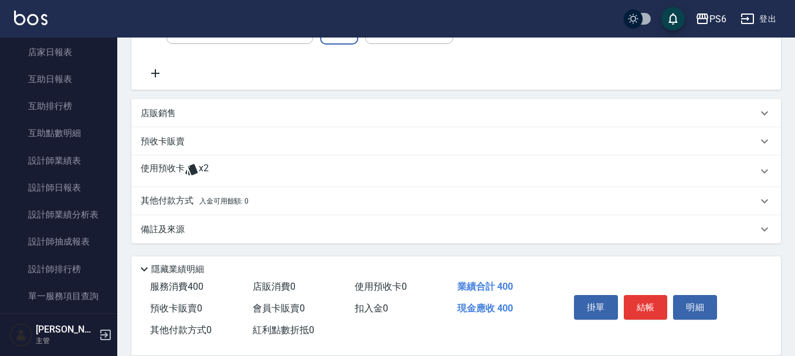
click at [235, 167] on div "使用預收卡 x2" at bounding box center [449, 171] width 617 height 18
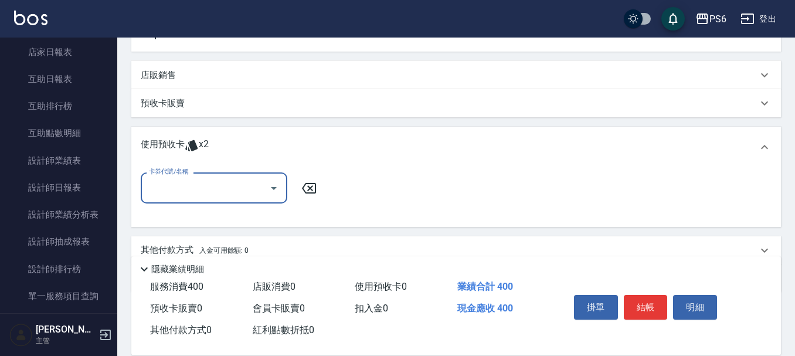
scroll to position [280, 0]
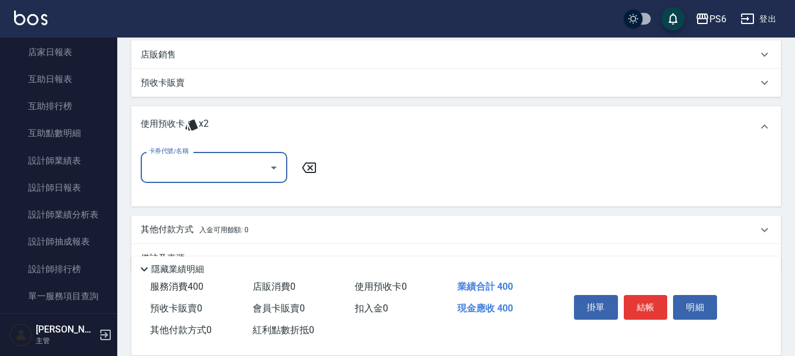
click at [235, 167] on input "卡券代號/名稱" at bounding box center [205, 167] width 118 height 21
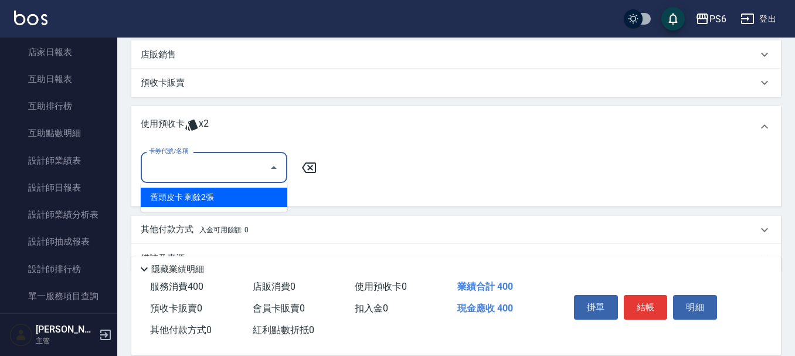
click at [247, 203] on div "舊頭皮卡 剩餘2張" at bounding box center [214, 197] width 147 height 19
type input "舊頭皮卡"
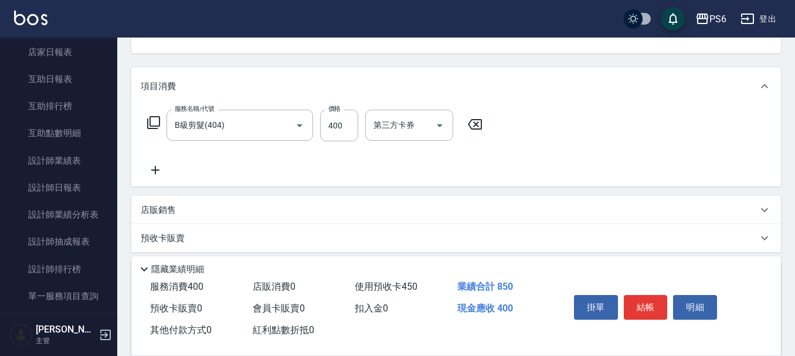
scroll to position [0, 0]
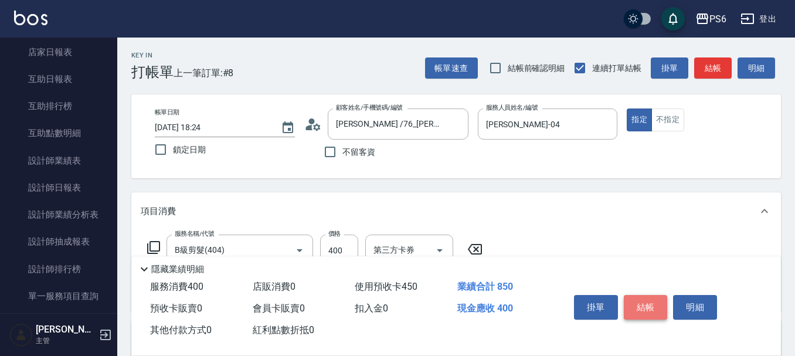
click at [649, 306] on button "結帳" at bounding box center [646, 307] width 44 height 25
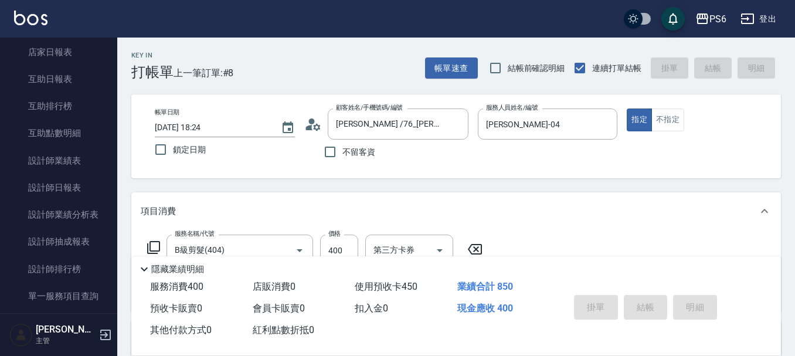
type input "[DATE] 18:25"
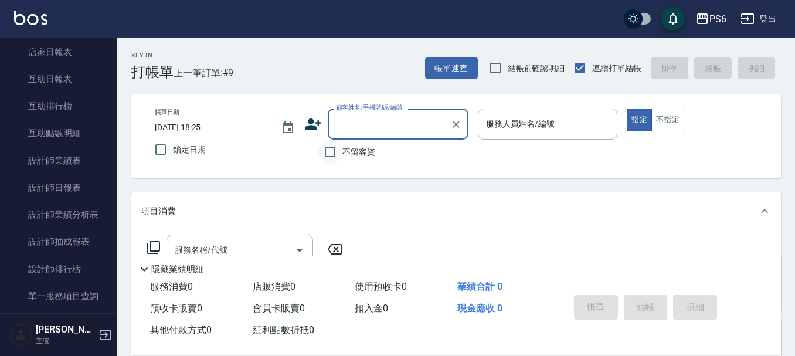
click at [334, 154] on input "不留客資" at bounding box center [330, 152] width 25 height 25
checkbox input "true"
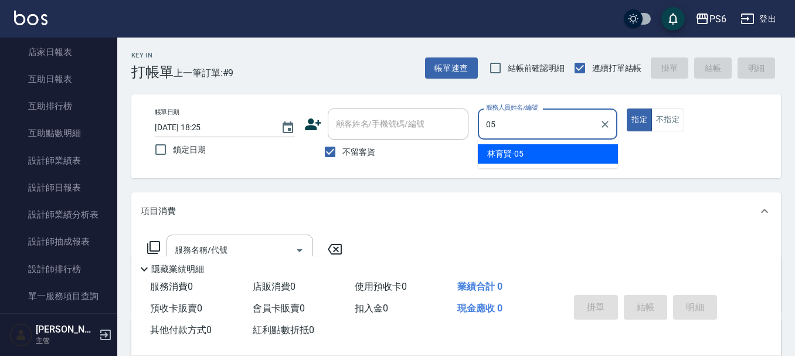
type input "[PERSON_NAME]-05"
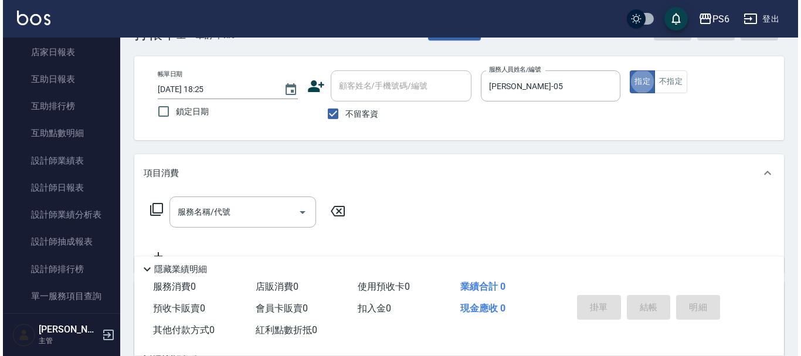
scroll to position [59, 0]
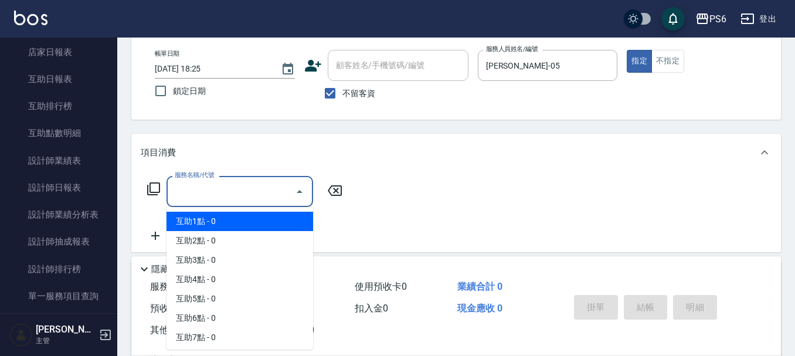
click at [253, 196] on input "服務名稱/代號" at bounding box center [231, 191] width 118 height 21
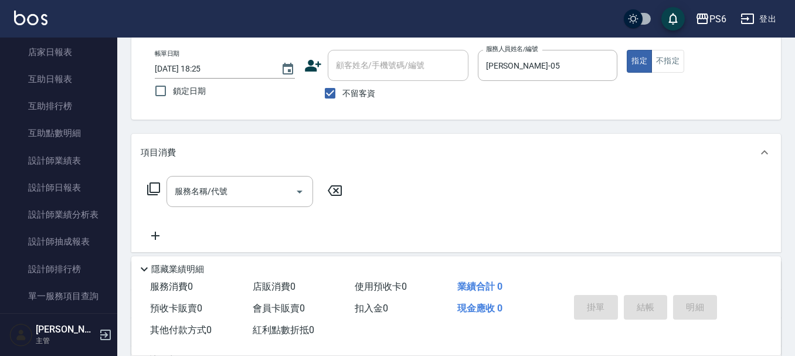
click at [155, 186] on icon at bounding box center [154, 189] width 14 height 14
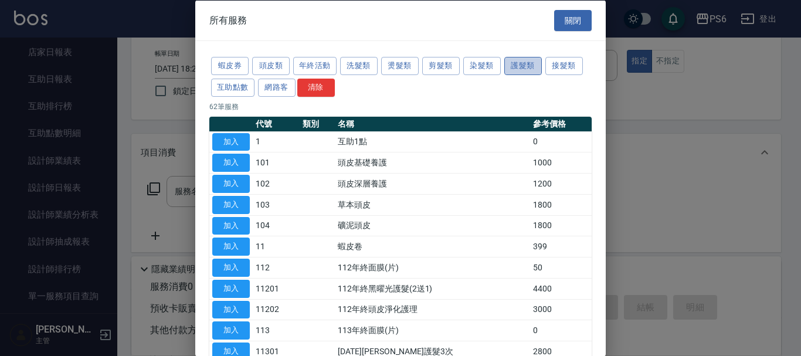
click at [520, 69] on button "護髮類" at bounding box center [523, 66] width 38 height 18
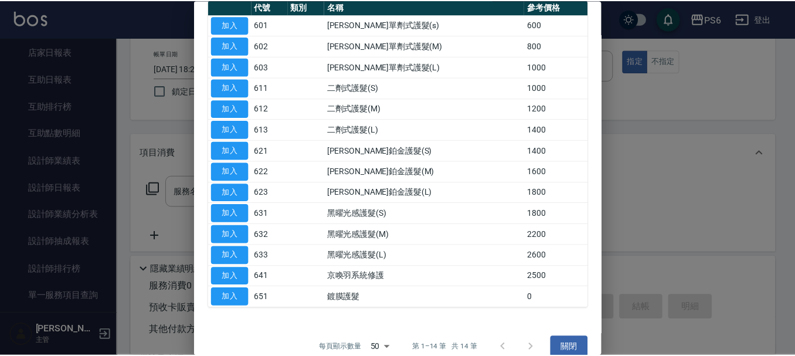
scroll to position [117, 0]
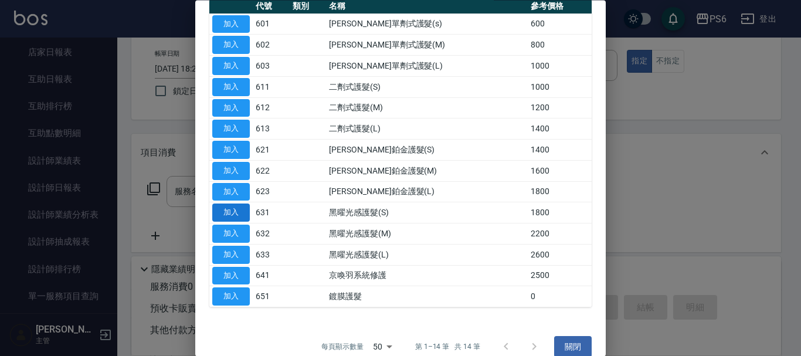
click at [218, 208] on button "加入" at bounding box center [231, 213] width 38 height 18
type input "黑曜光感護髮(S)(631)"
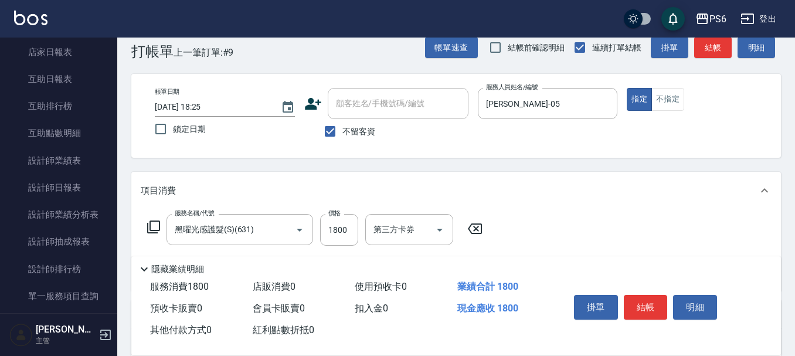
scroll to position [0, 0]
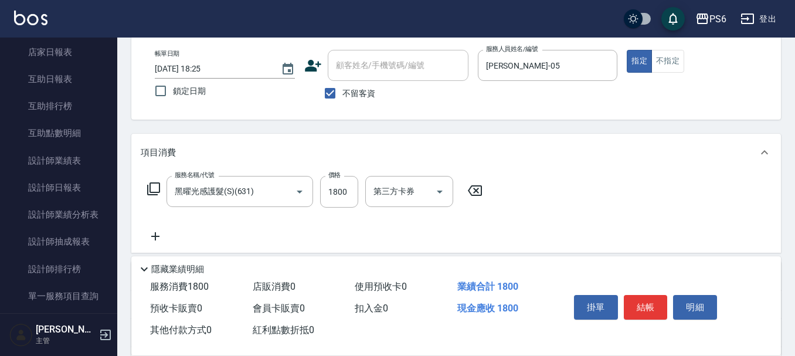
click at [164, 238] on icon at bounding box center [155, 236] width 29 height 14
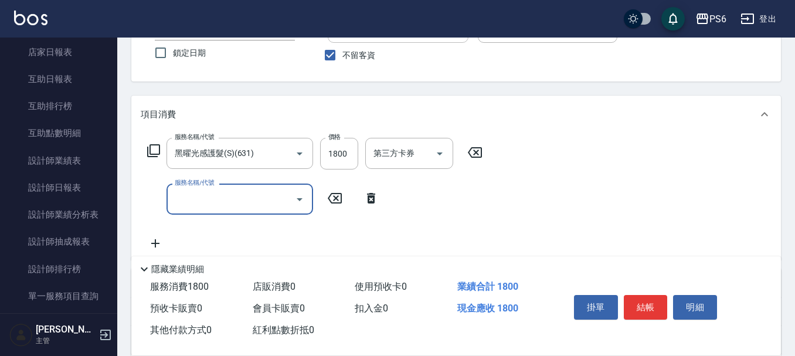
scroll to position [117, 0]
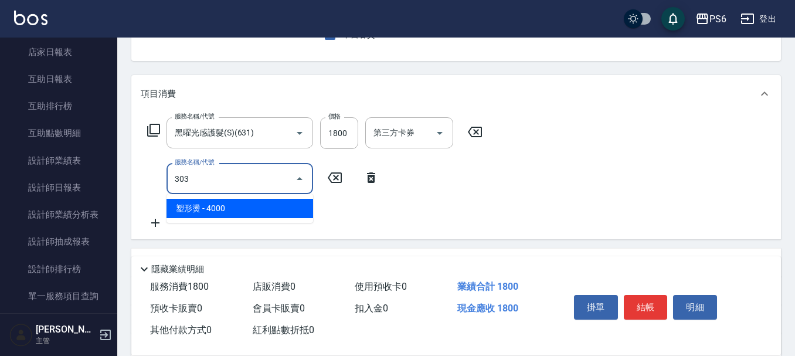
type input "塑形燙(303)"
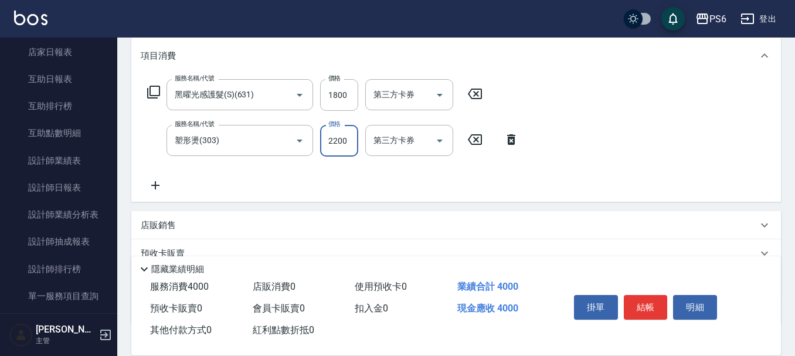
scroll to position [176, 0]
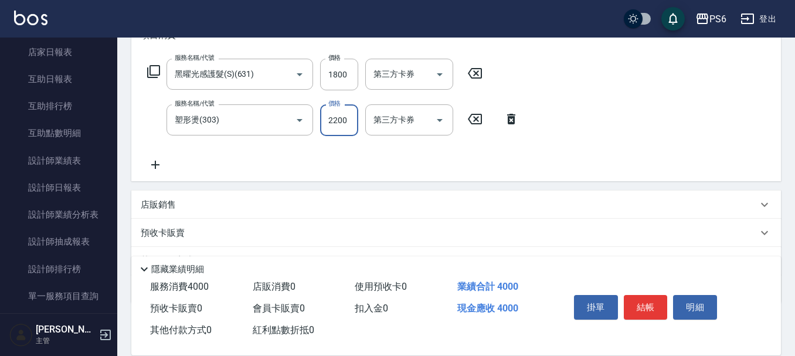
type input "2200"
click at [151, 165] on icon at bounding box center [155, 165] width 29 height 14
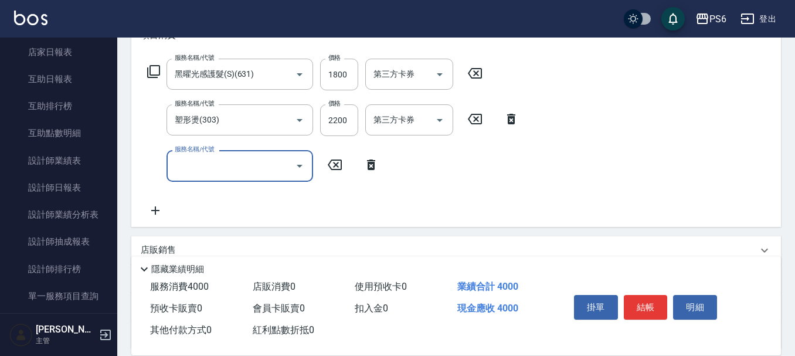
click at [201, 167] on input "服務名稱/代號" at bounding box center [231, 165] width 118 height 21
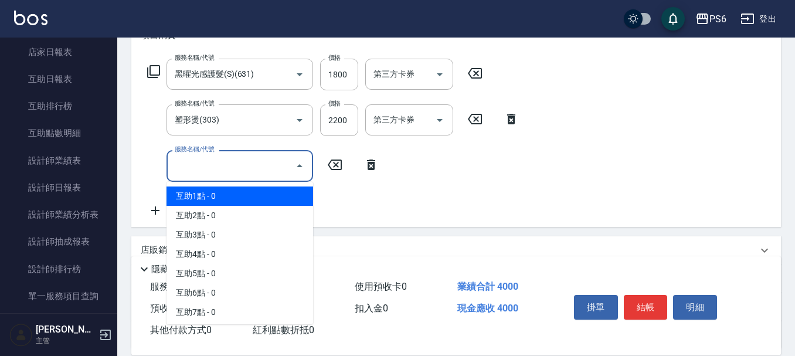
drag, startPoint x: 206, startPoint y: 194, endPoint x: 301, endPoint y: 184, distance: 95.5
click at [208, 194] on span "互助1點 - 0" at bounding box center [240, 195] width 147 height 19
type input "互助1點(1)"
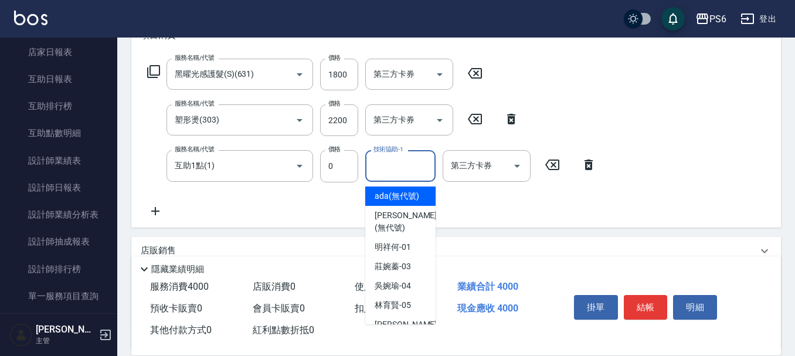
click at [382, 170] on div "技術協助-1 技術協助-1" at bounding box center [400, 165] width 70 height 31
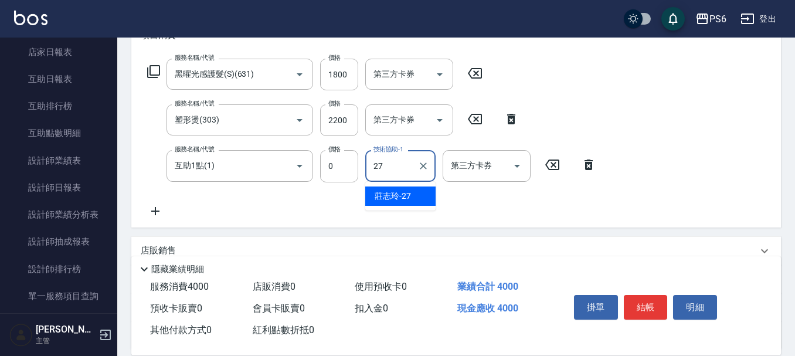
type input "[PERSON_NAME]-27"
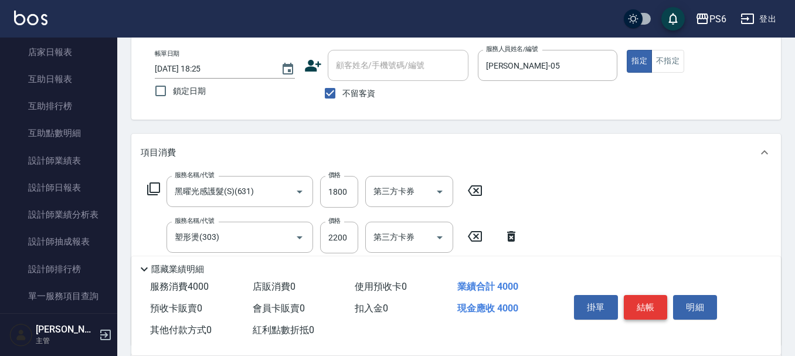
scroll to position [0, 0]
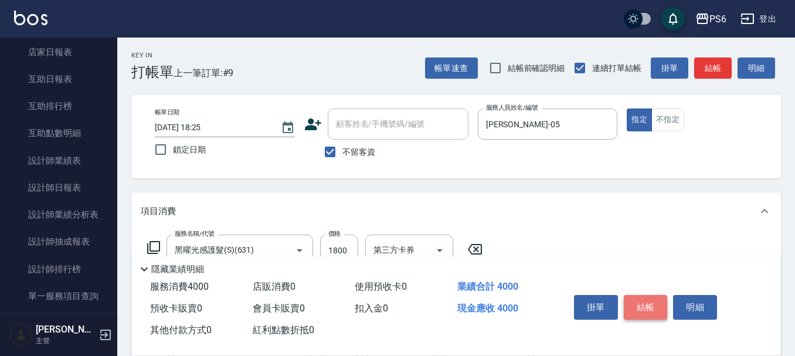
click at [629, 296] on button "結帳" at bounding box center [646, 307] width 44 height 25
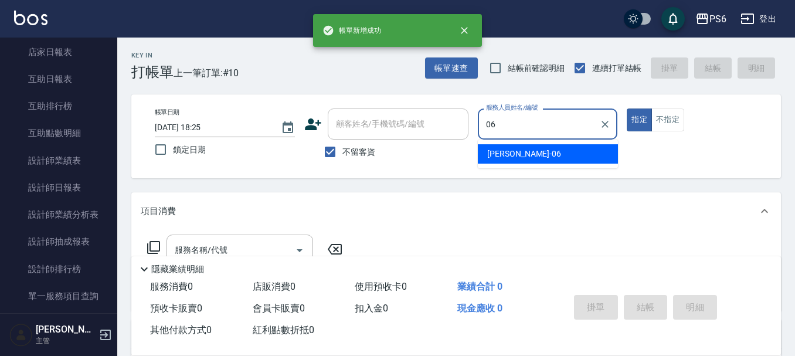
type input "[PERSON_NAME]-06"
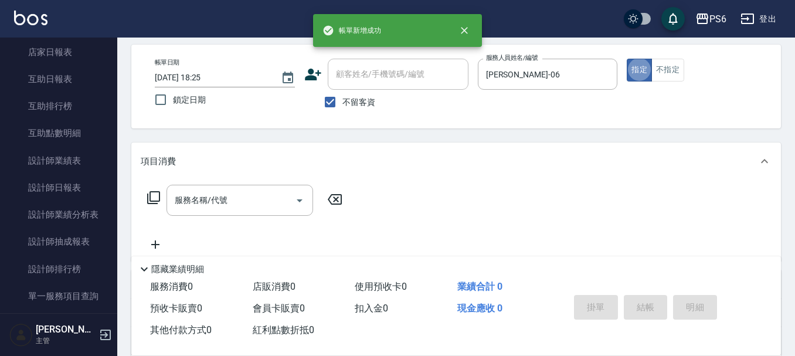
scroll to position [117, 0]
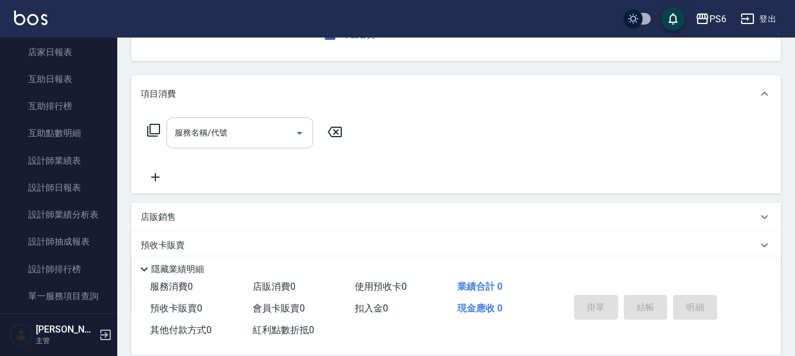
click at [270, 128] on input "服務名稱/代號" at bounding box center [231, 133] width 118 height 21
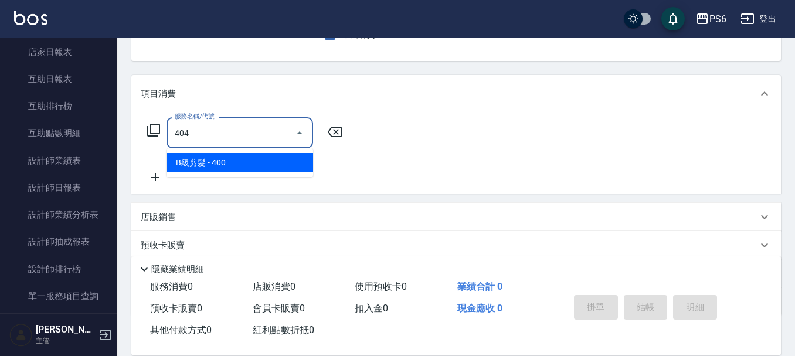
type input "B級剪髮(404)"
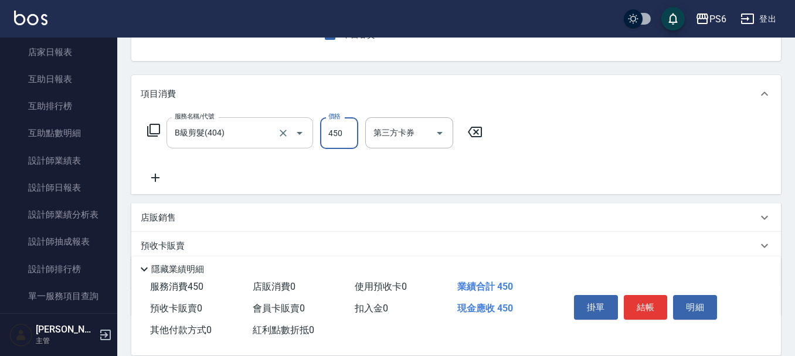
type input "450"
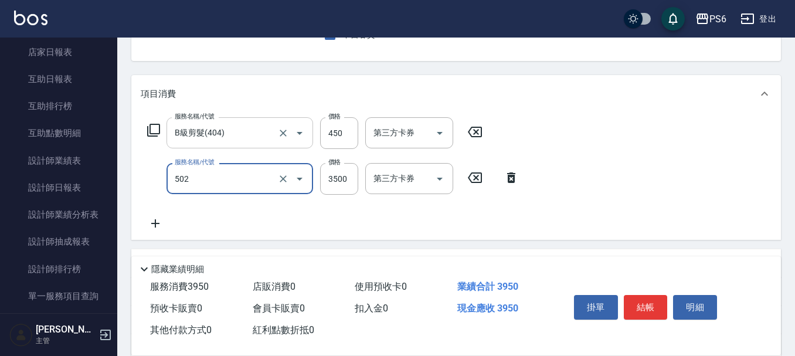
type input "水漾染髮(502)"
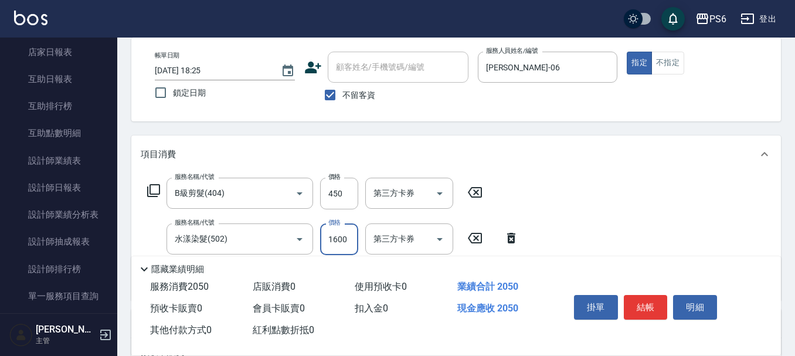
scroll to position [0, 0]
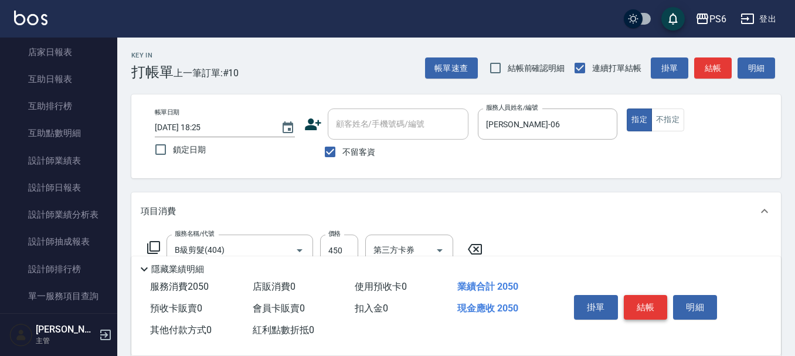
type input "1600"
click at [656, 300] on button "結帳" at bounding box center [646, 307] width 44 height 25
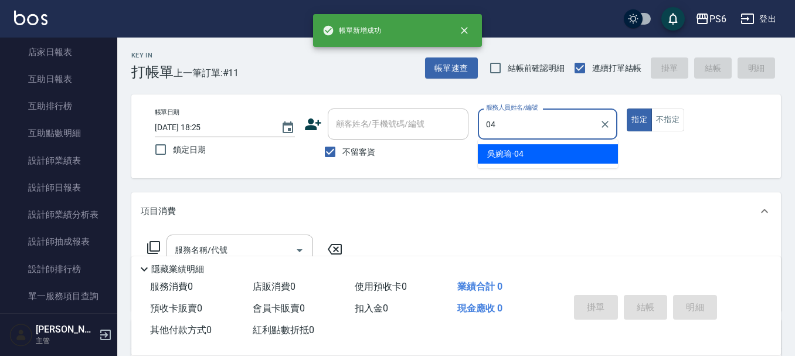
type input "[PERSON_NAME]-04"
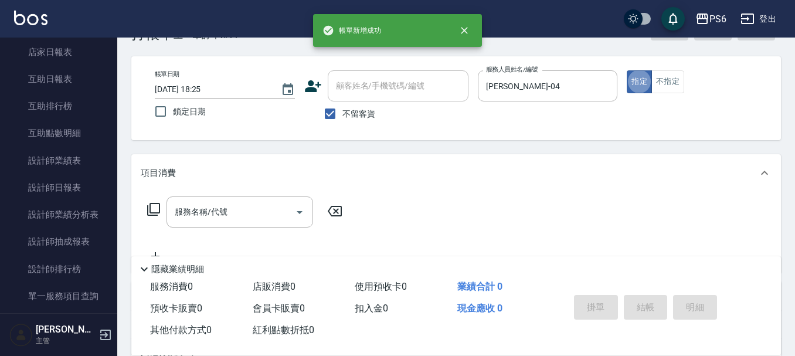
scroll to position [59, 0]
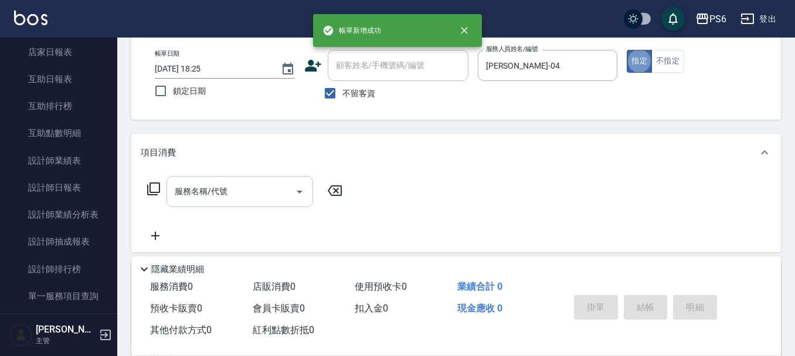
click at [263, 180] on div "服務名稱/代號" at bounding box center [240, 191] width 147 height 31
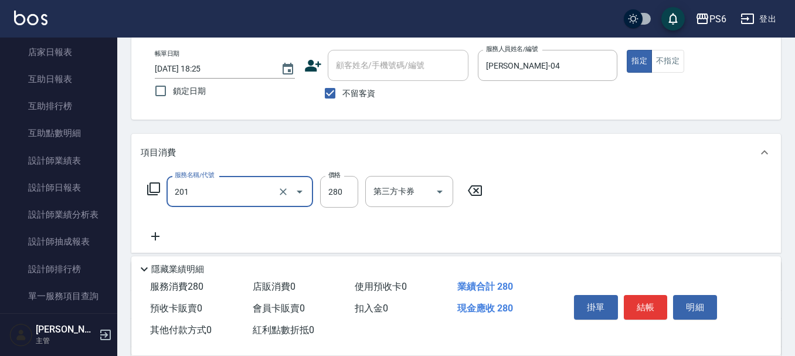
type input "一般洗髮(201)"
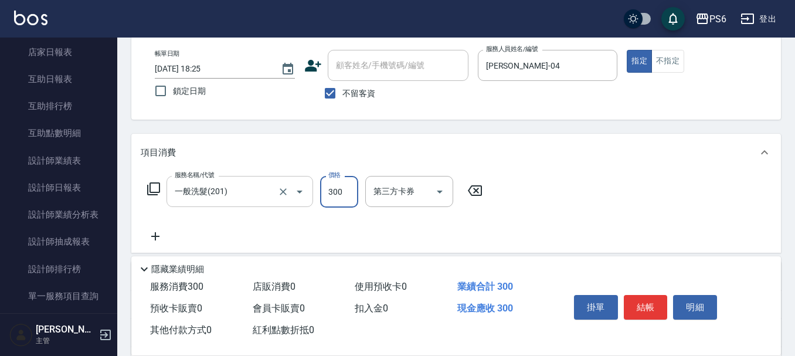
type input "300"
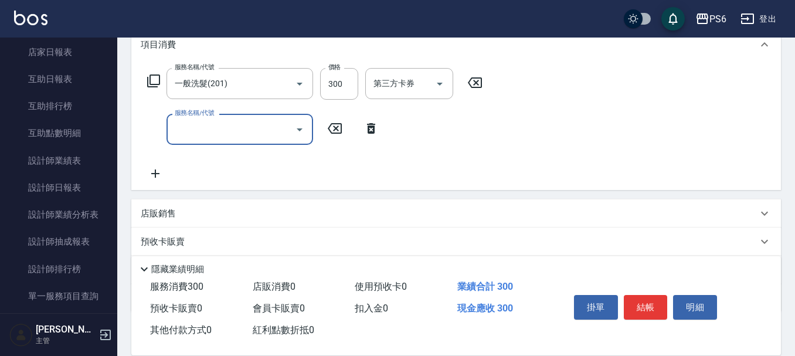
scroll to position [176, 0]
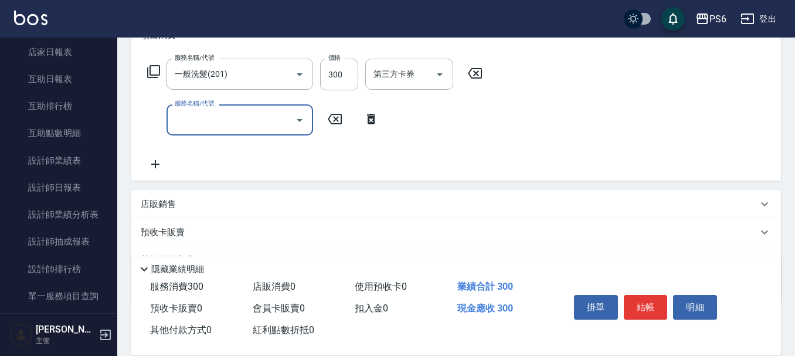
click at [249, 127] on input "服務名稱/代號" at bounding box center [231, 120] width 118 height 21
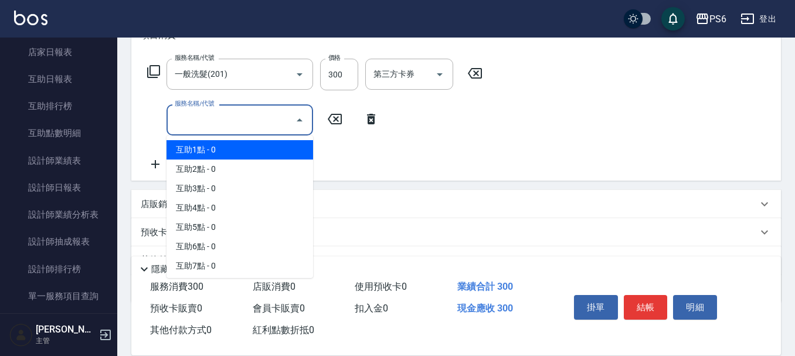
drag, startPoint x: 257, startPoint y: 144, endPoint x: 390, endPoint y: 145, distance: 132.5
click at [260, 145] on span "互助1點 - 0" at bounding box center [240, 149] width 147 height 19
type input "互助1點(1)"
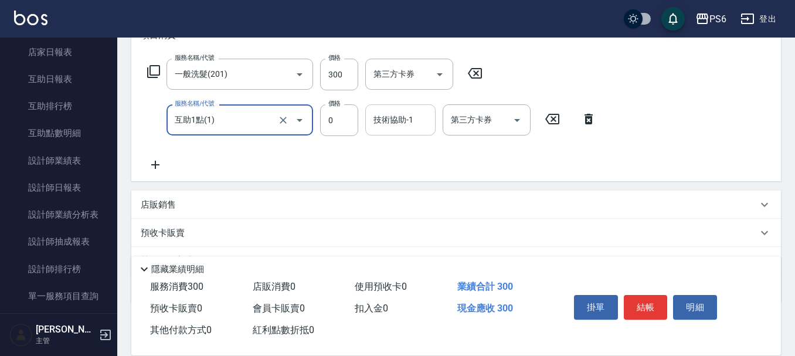
click at [402, 123] on div "技術協助-1 技術協助-1" at bounding box center [400, 119] width 70 height 31
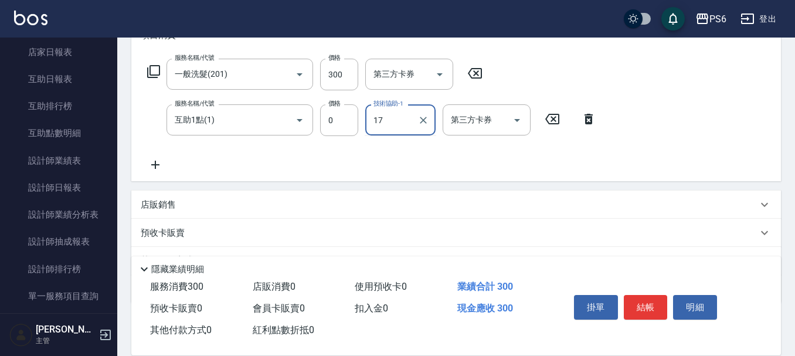
type input "1"
type input "[PERSON_NAME]-27"
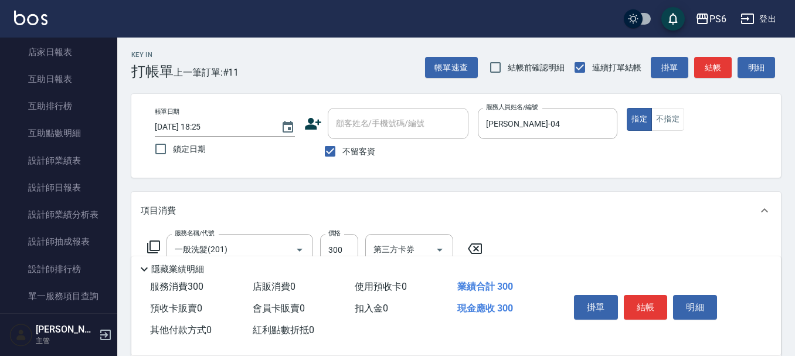
scroll to position [0, 0]
drag, startPoint x: 648, startPoint y: 304, endPoint x: 646, endPoint y: 297, distance: 6.7
click at [649, 303] on button "結帳" at bounding box center [646, 307] width 44 height 25
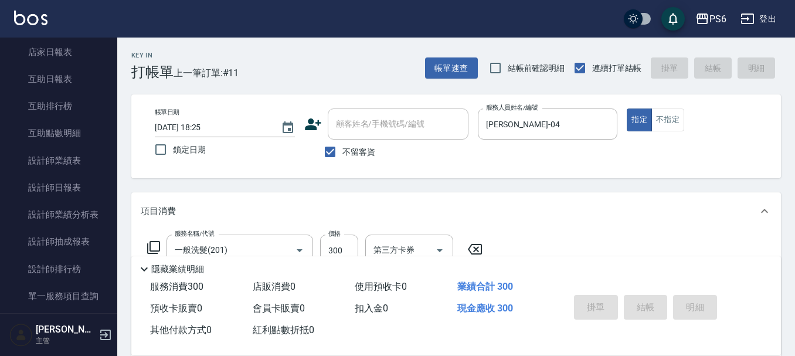
type input "[DATE] 18:26"
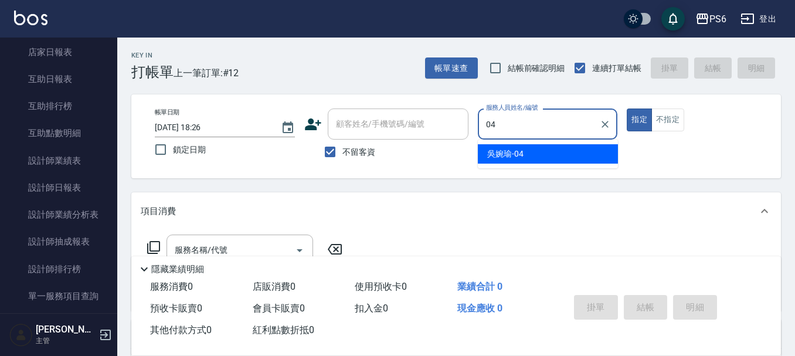
type input "[PERSON_NAME]-04"
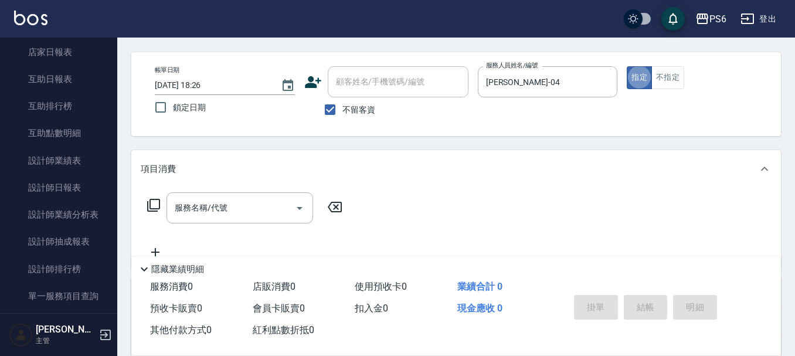
scroll to position [117, 0]
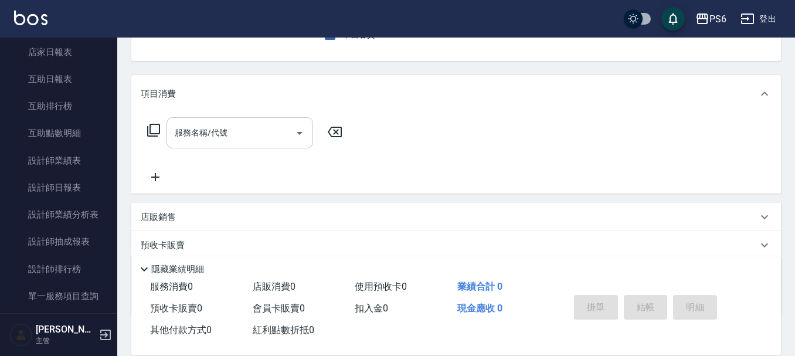
click at [246, 126] on input "服務名稱/代號" at bounding box center [231, 133] width 118 height 21
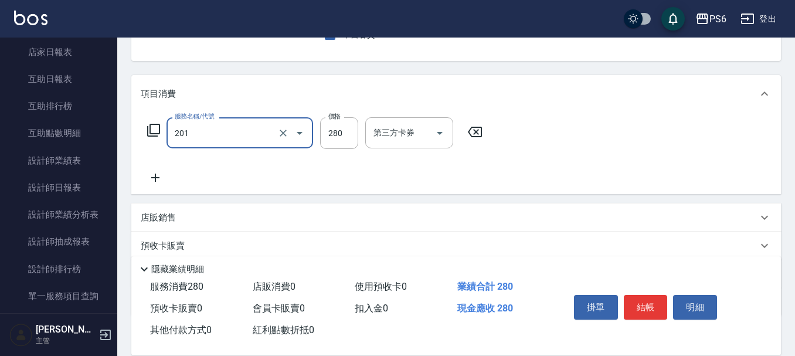
type input "一般洗髮(201)"
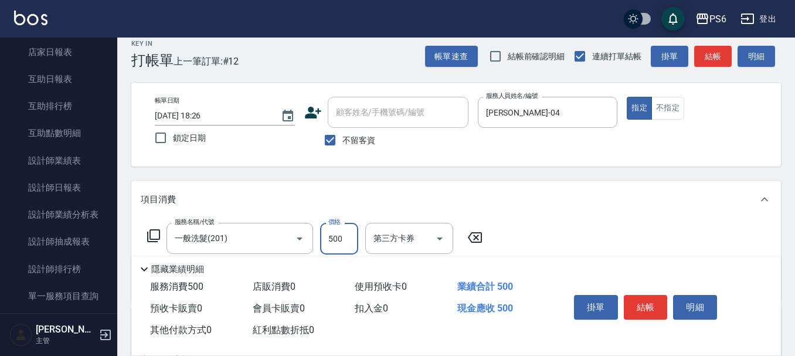
scroll to position [0, 0]
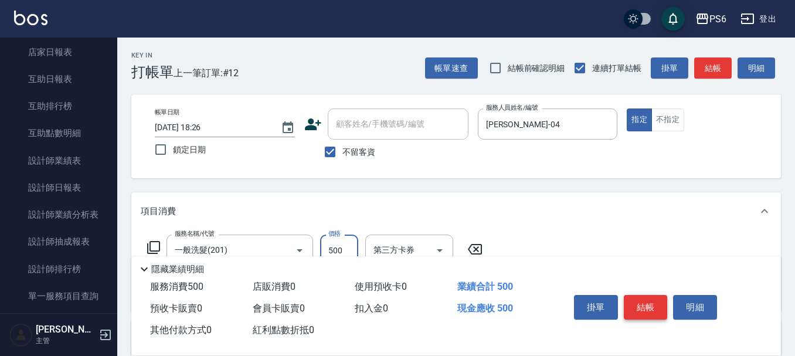
type input "500"
click at [649, 301] on button "結帳" at bounding box center [646, 307] width 44 height 25
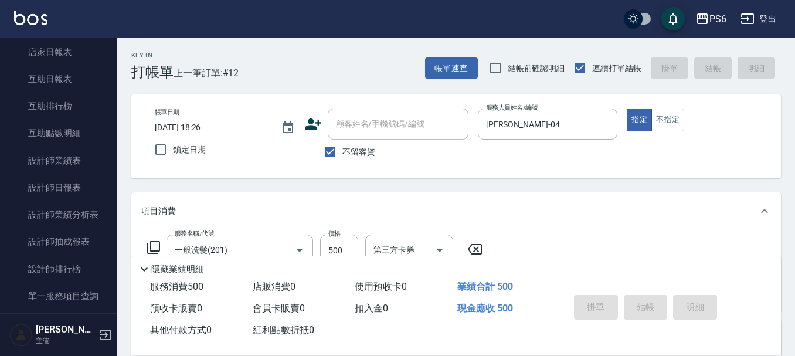
type input "[DATE] 18:29"
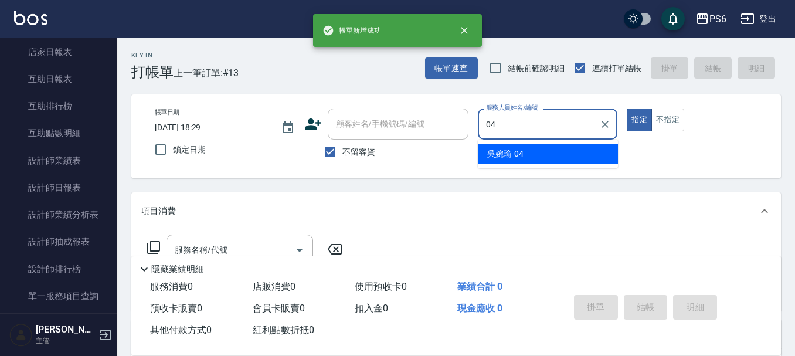
type input "[PERSON_NAME]-04"
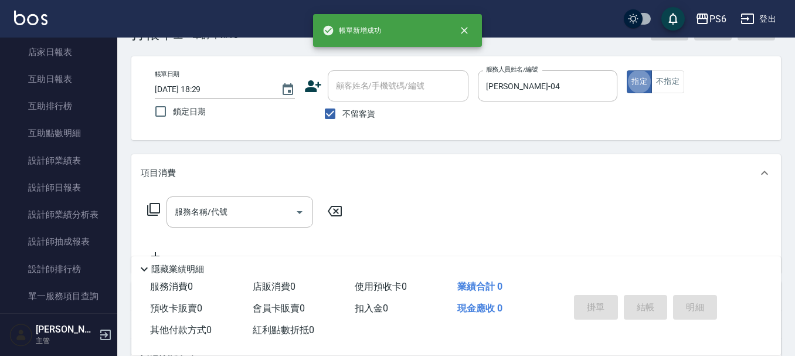
scroll to position [59, 0]
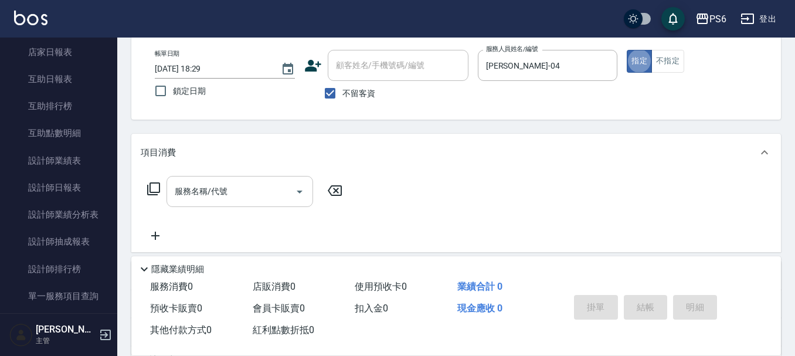
drag, startPoint x: 242, startPoint y: 189, endPoint x: 246, endPoint y: 182, distance: 7.9
click at [245, 183] on input "服務名稱/代號" at bounding box center [231, 191] width 118 height 21
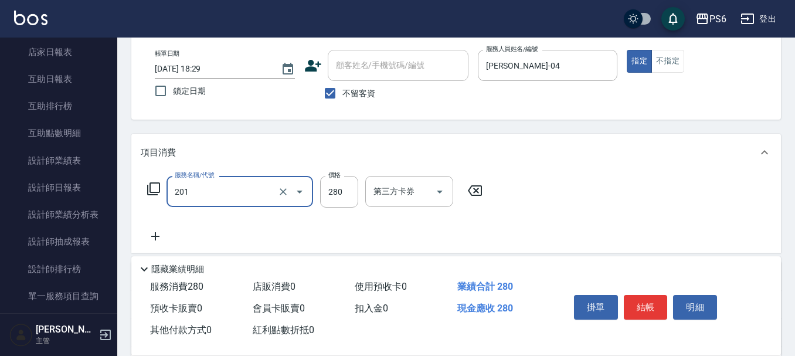
type input "一般洗髮(201)"
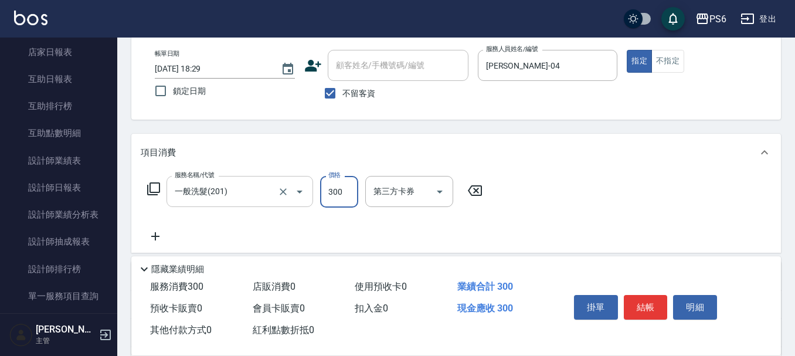
type input "300"
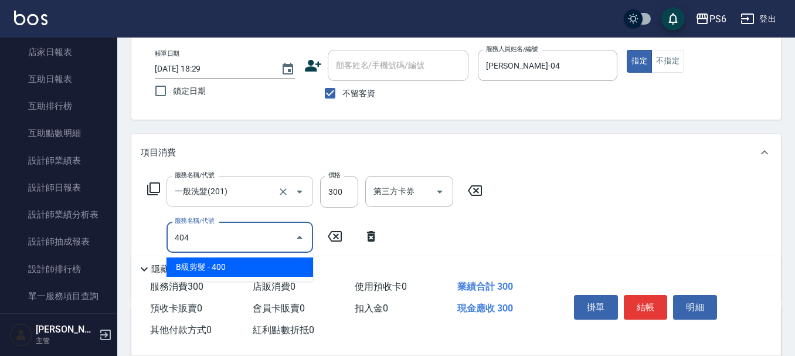
type input "B級剪髮(404)"
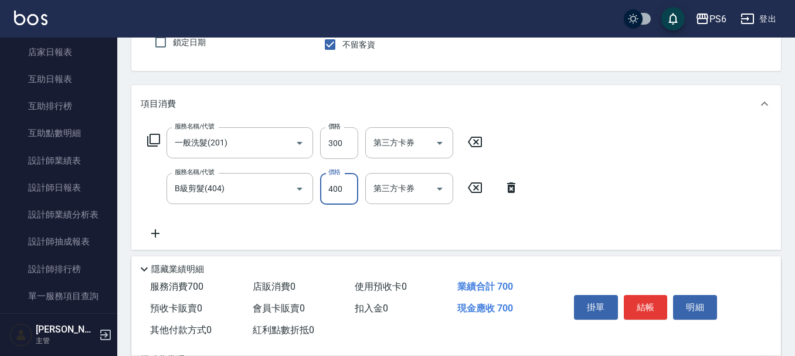
scroll to position [176, 0]
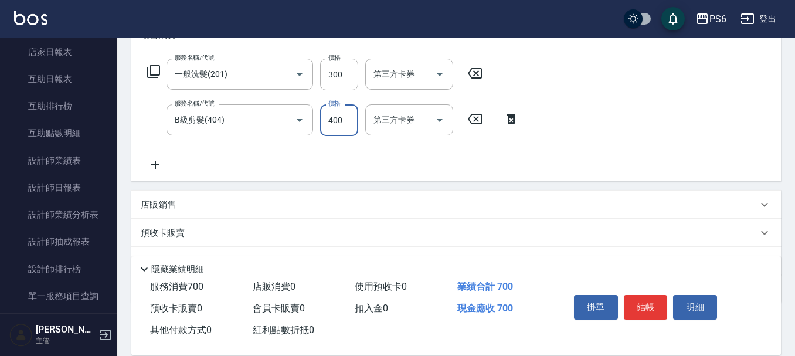
click at [157, 162] on icon at bounding box center [155, 165] width 29 height 14
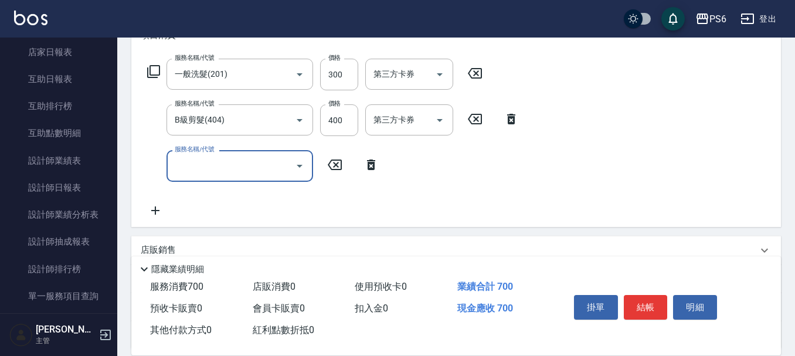
drag, startPoint x: 235, startPoint y: 153, endPoint x: 246, endPoint y: 172, distance: 22.0
click at [238, 160] on div "服務名稱/代號" at bounding box center [240, 165] width 147 height 31
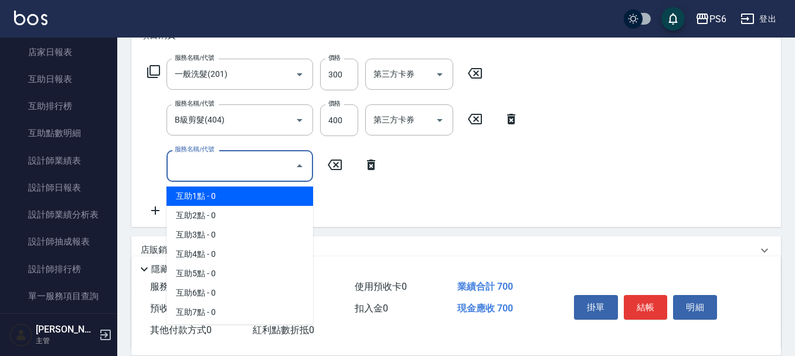
click at [249, 192] on span "互助1點 - 0" at bounding box center [240, 195] width 147 height 19
type input "互助1點(1)"
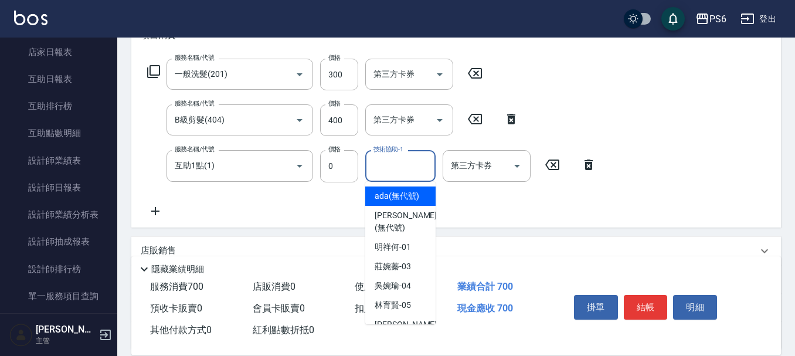
click at [392, 167] on div "技術協助-1 技術協助-1" at bounding box center [400, 165] width 70 height 31
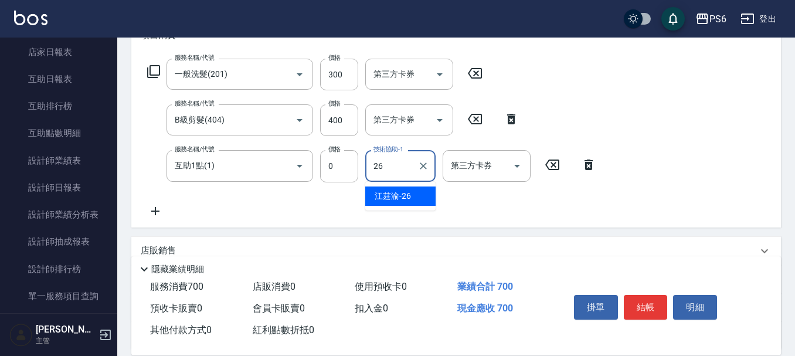
type input "2"
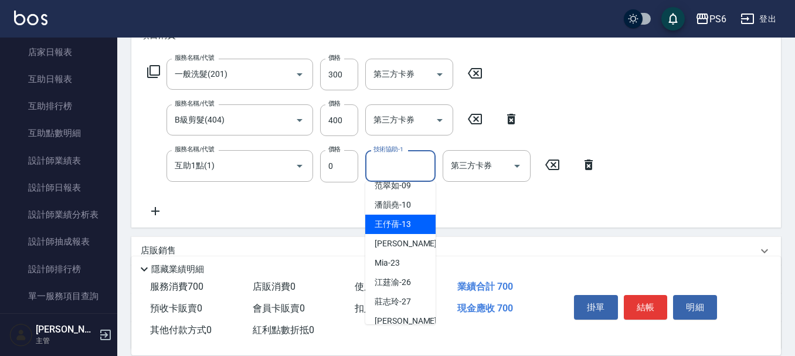
scroll to position [208, 0]
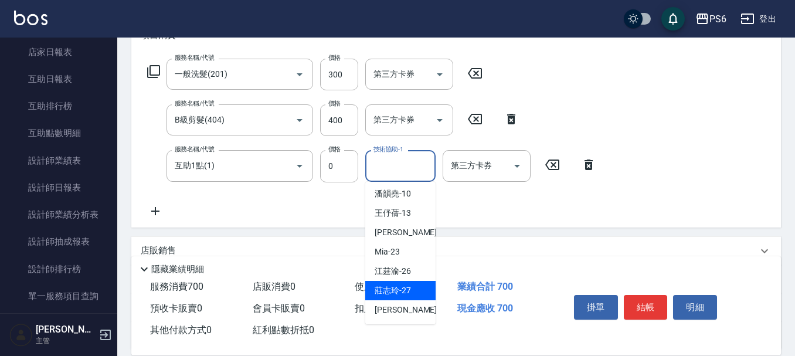
click at [410, 289] on span "[PERSON_NAME]-27" at bounding box center [393, 290] width 36 height 12
type input "[PERSON_NAME]-27"
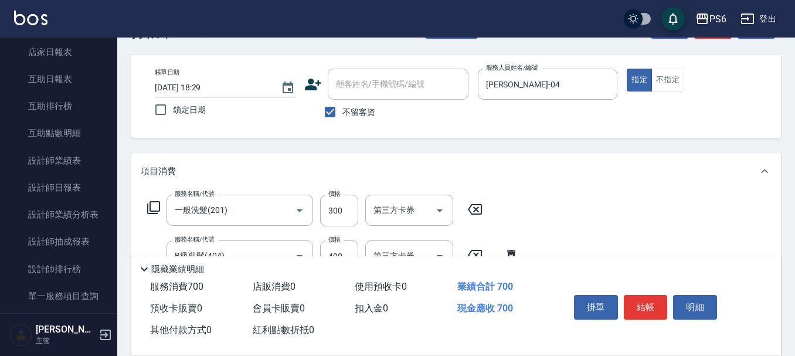
scroll to position [0, 0]
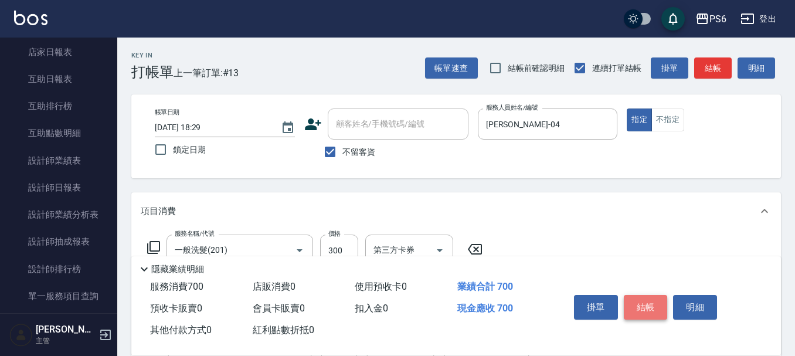
click at [652, 302] on button "結帳" at bounding box center [646, 307] width 44 height 25
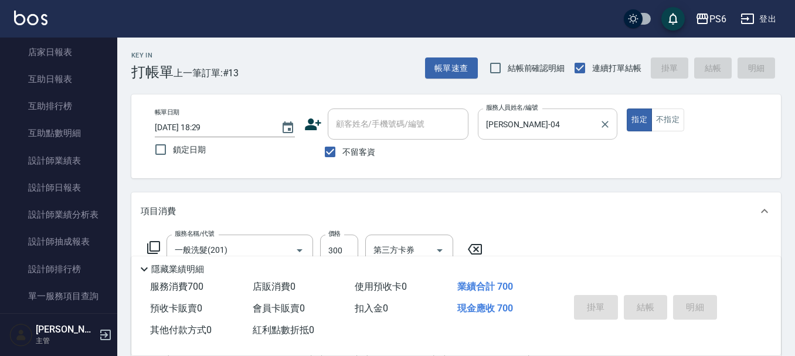
type input "[DATE] 18:30"
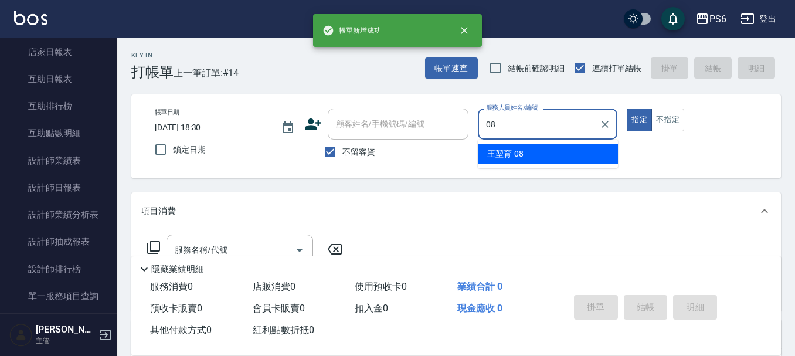
type input "[PERSON_NAME]-08"
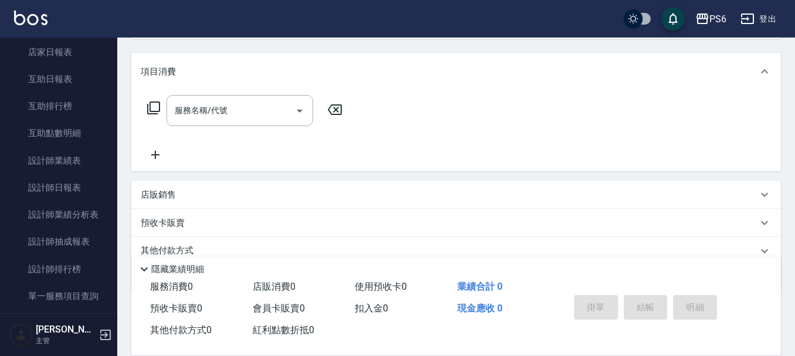
scroll to position [141, 0]
click at [198, 113] on input "服務名稱/代號" at bounding box center [231, 109] width 118 height 21
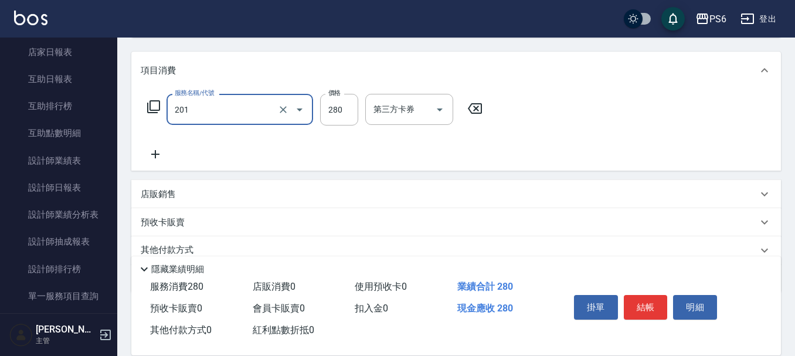
type input "一般洗髮(201)"
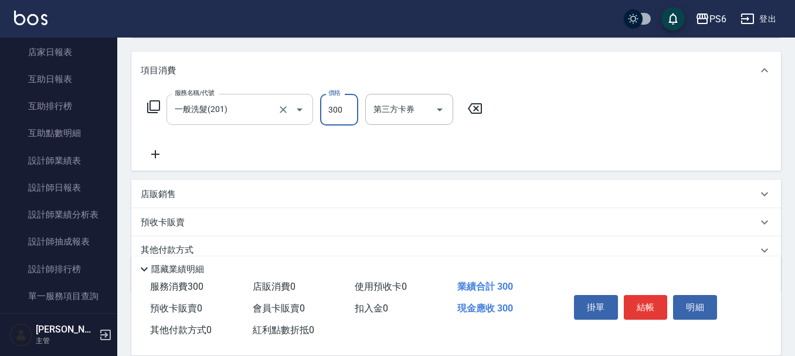
type input "300"
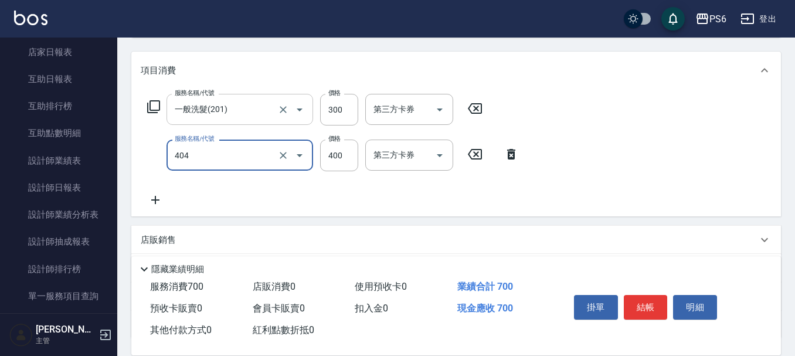
type input "B級剪髮(404)"
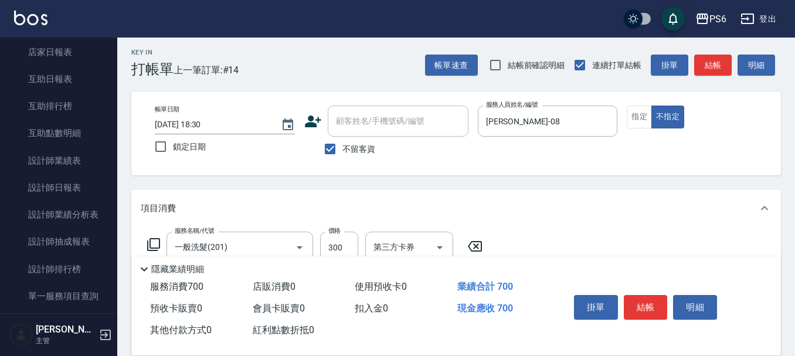
scroll to position [0, 0]
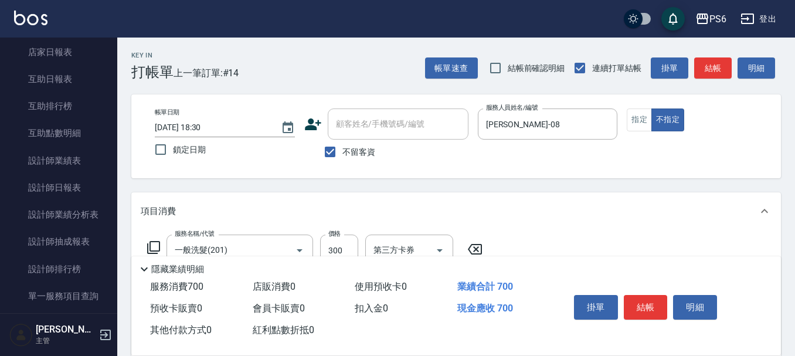
click at [645, 301] on button "結帳" at bounding box center [646, 307] width 44 height 25
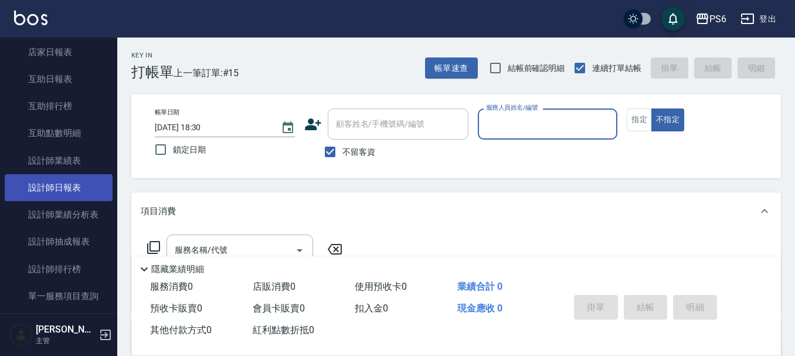
click at [26, 187] on link "設計師日報表" at bounding box center [59, 187] width 108 height 27
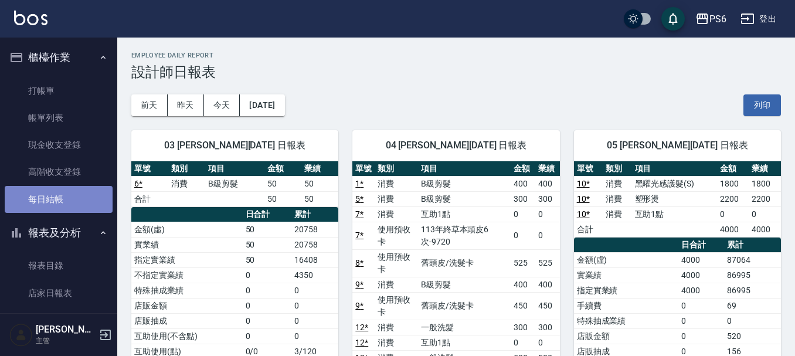
click at [74, 209] on link "每日結帳" at bounding box center [59, 199] width 108 height 27
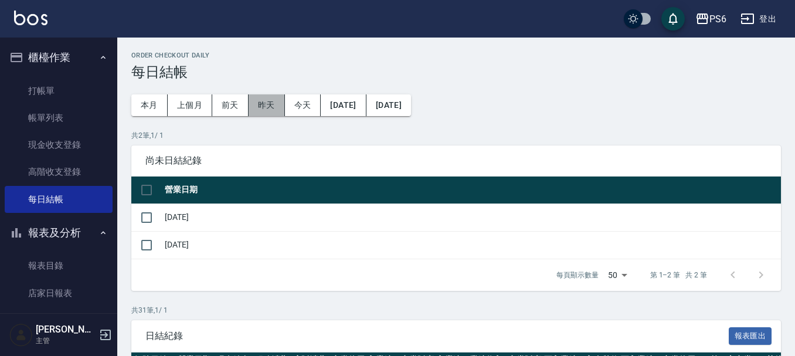
click at [273, 113] on button "昨天" at bounding box center [267, 105] width 36 height 22
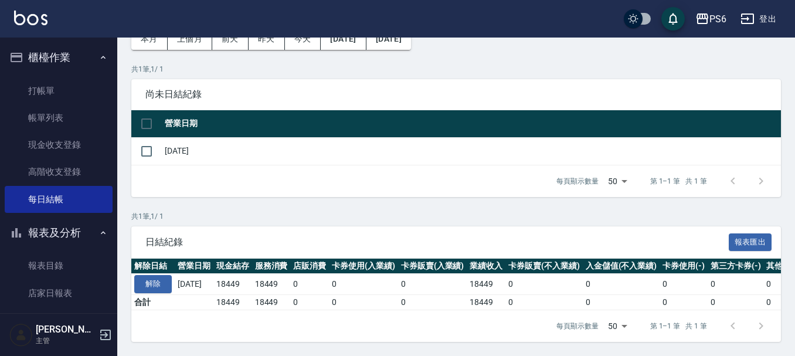
scroll to position [75, 0]
click at [162, 275] on button "解除" at bounding box center [153, 284] width 38 height 18
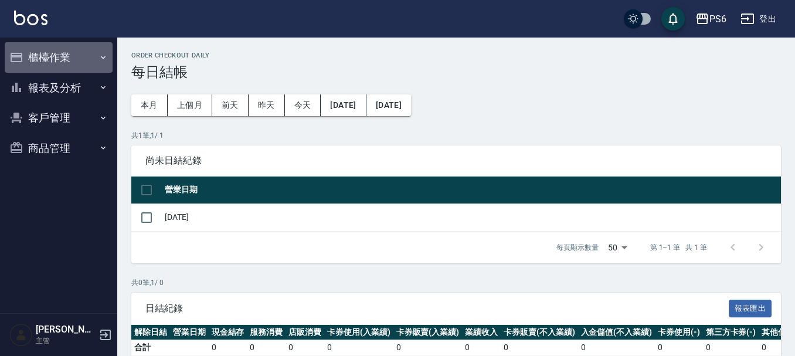
click at [82, 52] on button "櫃檯作業" at bounding box center [59, 57] width 108 height 30
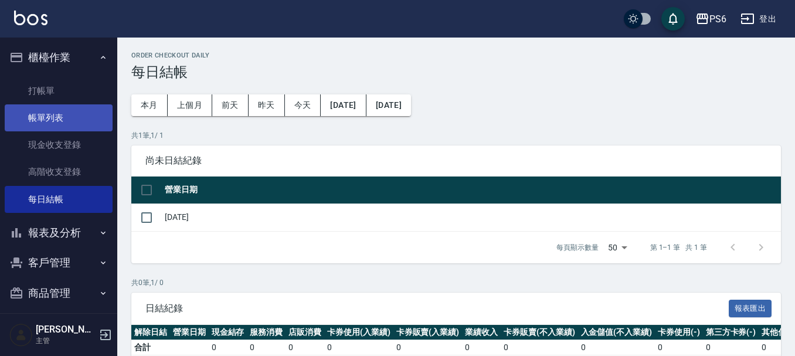
click at [75, 108] on link "帳單列表" at bounding box center [59, 117] width 108 height 27
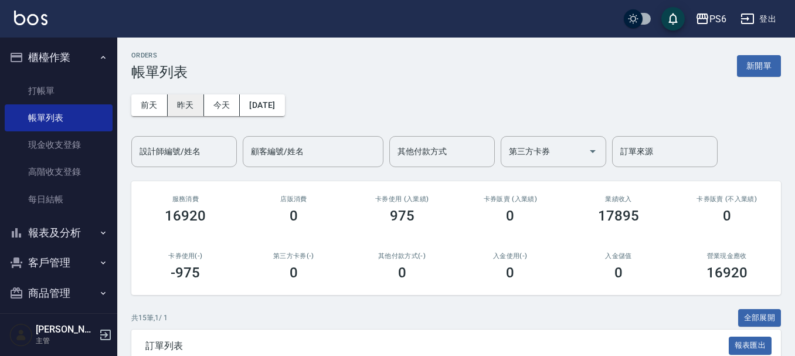
click at [188, 102] on button "昨天" at bounding box center [186, 105] width 36 height 22
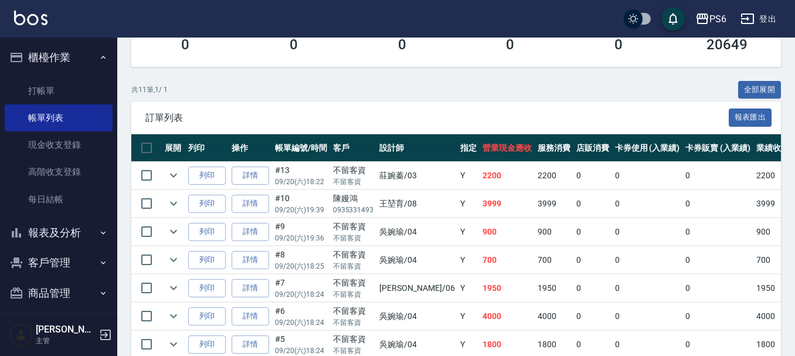
scroll to position [235, 0]
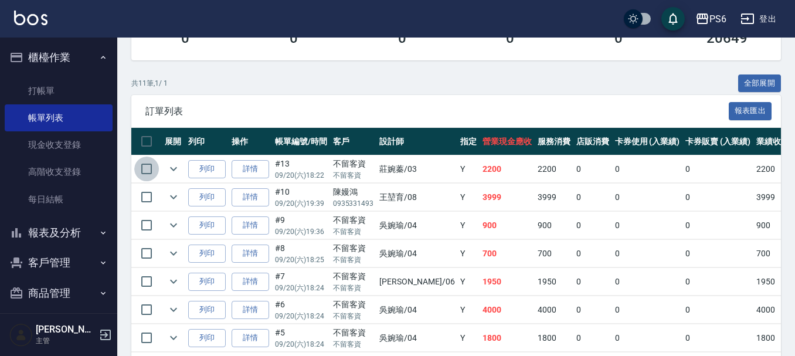
click at [151, 168] on input "checkbox" at bounding box center [146, 169] width 25 height 25
checkbox input "true"
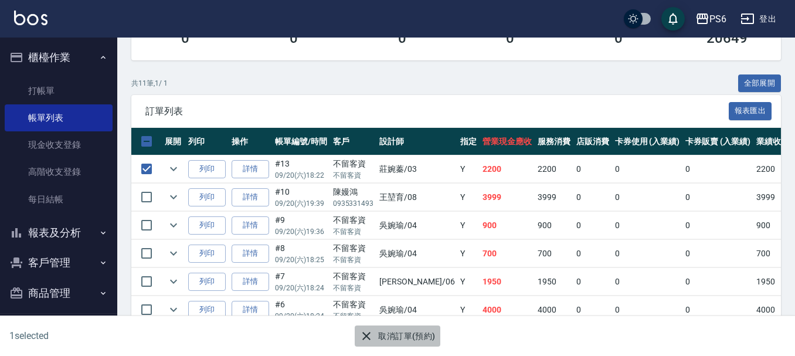
click at [365, 338] on icon "button" at bounding box center [366, 336] width 8 height 8
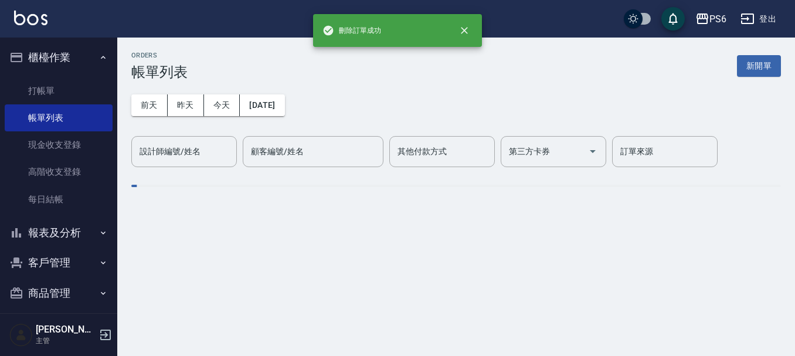
scroll to position [0, 0]
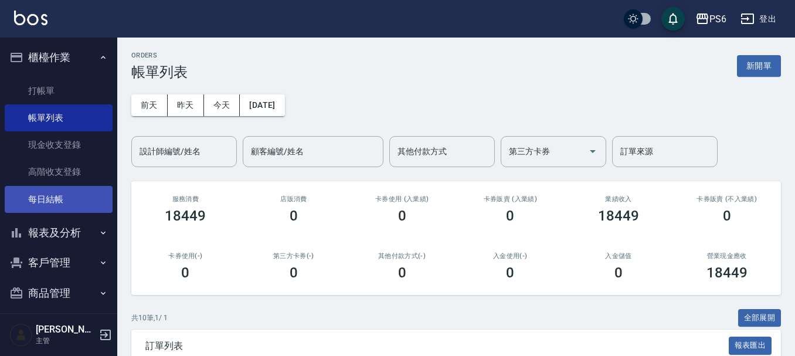
click at [57, 194] on link "每日結帳" at bounding box center [59, 199] width 108 height 27
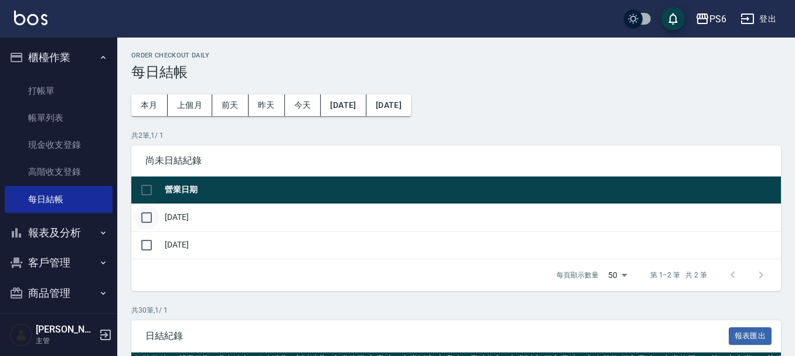
click at [144, 223] on input "checkbox" at bounding box center [146, 217] width 25 height 25
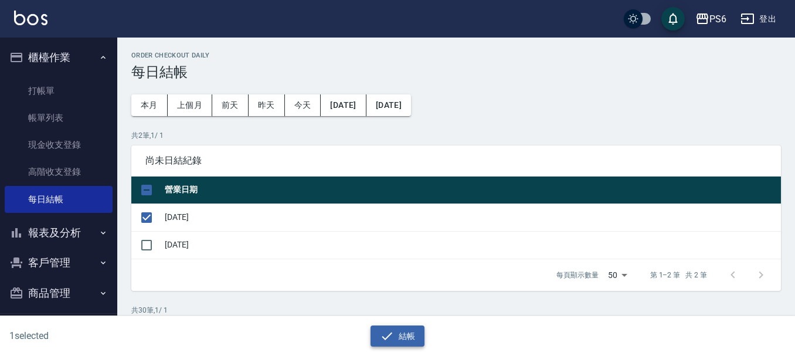
click at [384, 340] on icon "button" at bounding box center [387, 336] width 14 height 14
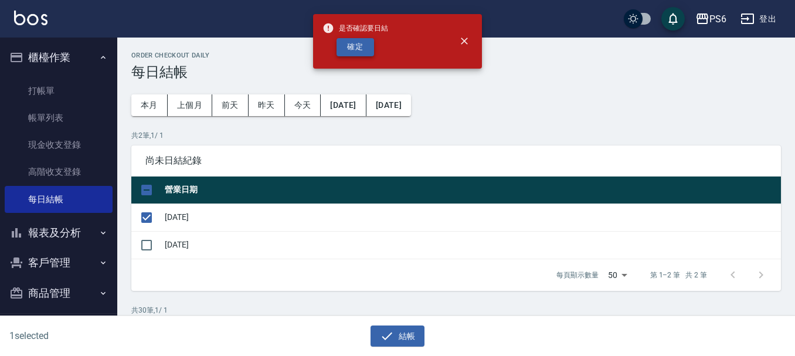
click at [350, 55] on button "確定" at bounding box center [356, 47] width 38 height 18
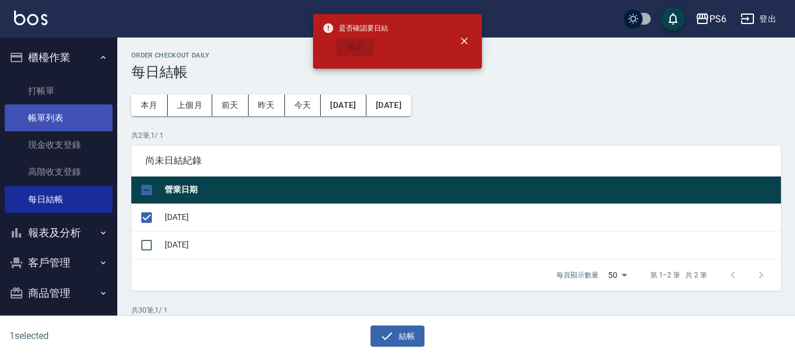
checkbox input "false"
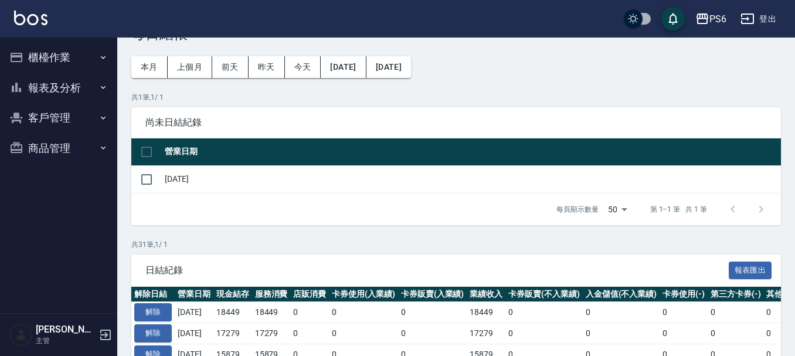
scroll to position [59, 0]
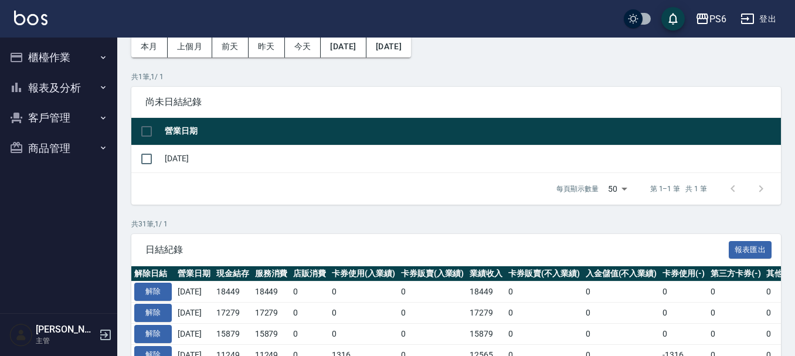
click at [62, 94] on button "報表及分析" at bounding box center [59, 88] width 108 height 30
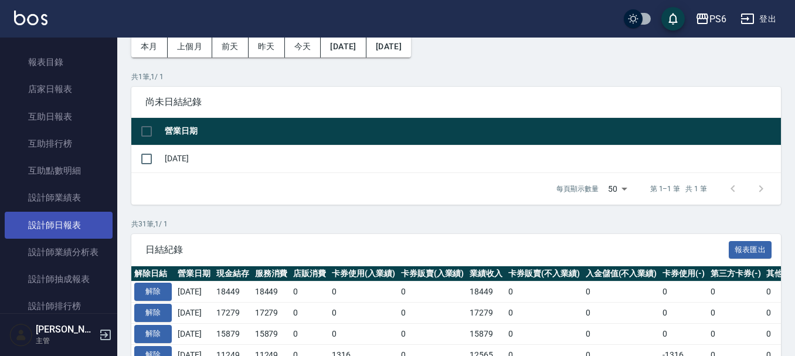
click at [77, 226] on link "設計師日報表" at bounding box center [59, 225] width 108 height 27
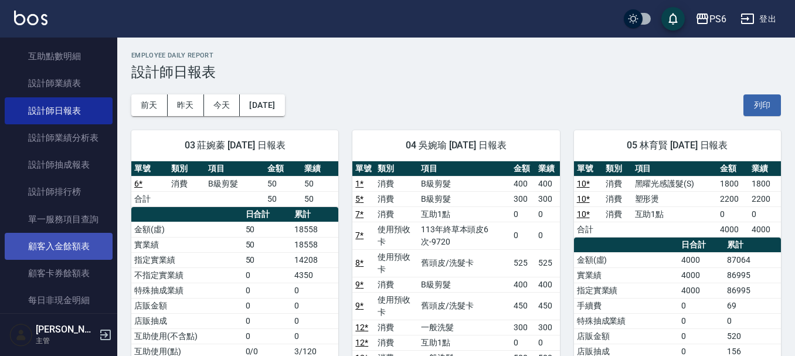
scroll to position [176, 0]
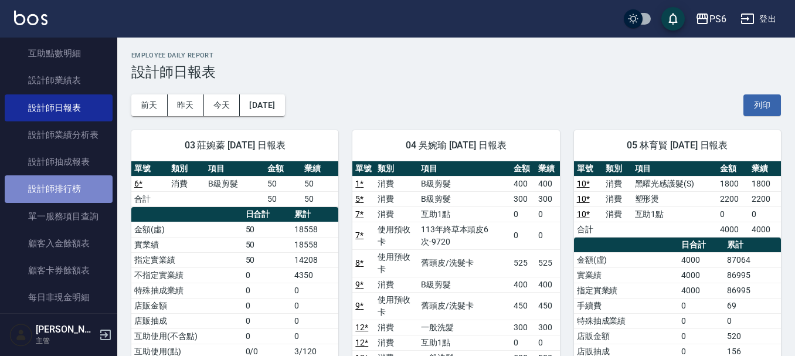
click at [69, 182] on link "設計師排行榜" at bounding box center [59, 188] width 108 height 27
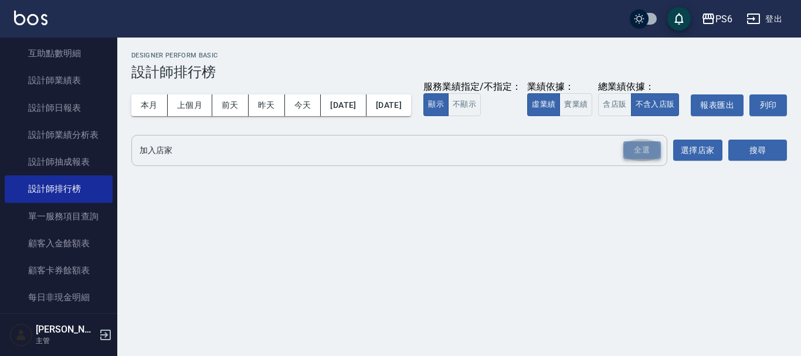
drag, startPoint x: 651, startPoint y: 178, endPoint x: 715, endPoint y: 181, distance: 64.6
click at [651, 160] on div "全選" at bounding box center [642, 150] width 38 height 18
click at [761, 162] on button "搜尋" at bounding box center [757, 151] width 59 height 22
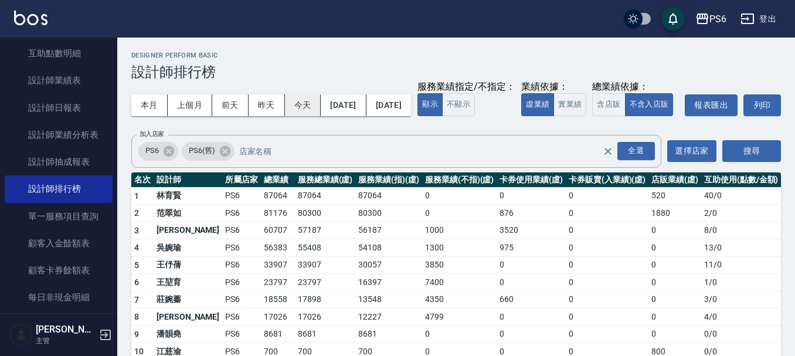
click at [314, 104] on button "今天" at bounding box center [303, 105] width 36 height 22
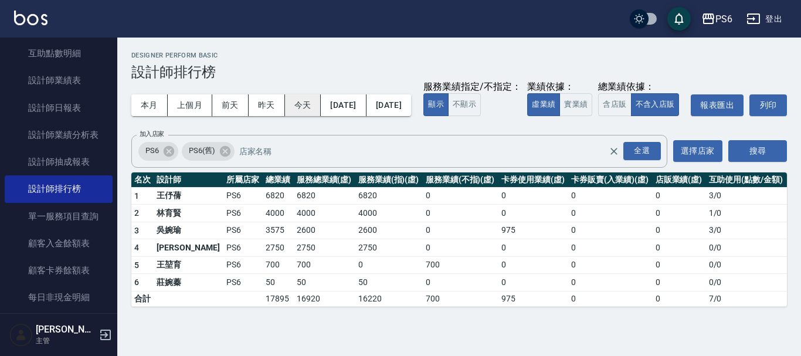
click at [294, 107] on button "今天" at bounding box center [303, 105] width 36 height 22
click at [149, 104] on button "本月" at bounding box center [149, 105] width 36 height 22
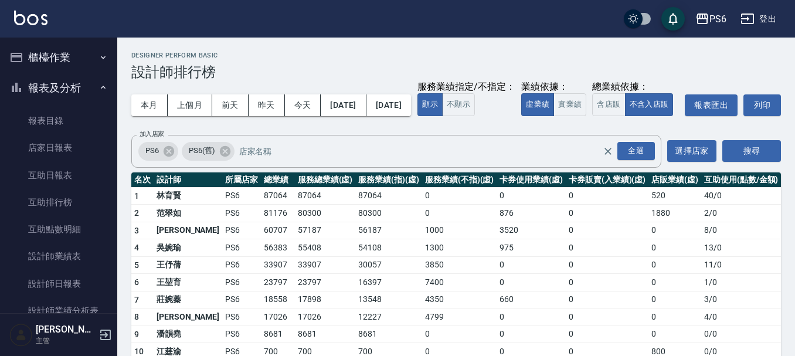
click at [69, 63] on button "櫃檯作業" at bounding box center [59, 57] width 108 height 30
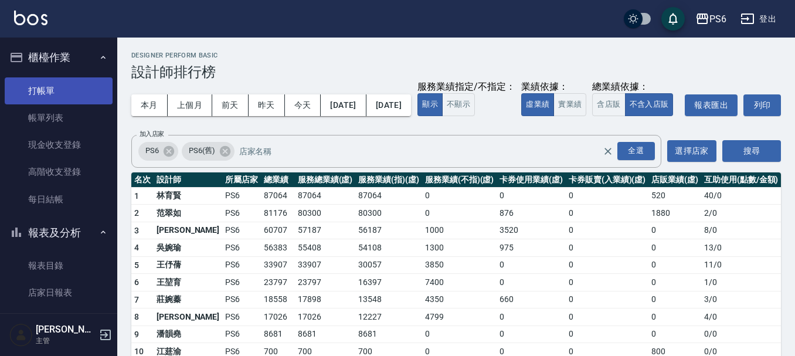
click at [60, 88] on link "打帳單" at bounding box center [59, 90] width 108 height 27
